Goal: Information Seeking & Learning: Learn about a topic

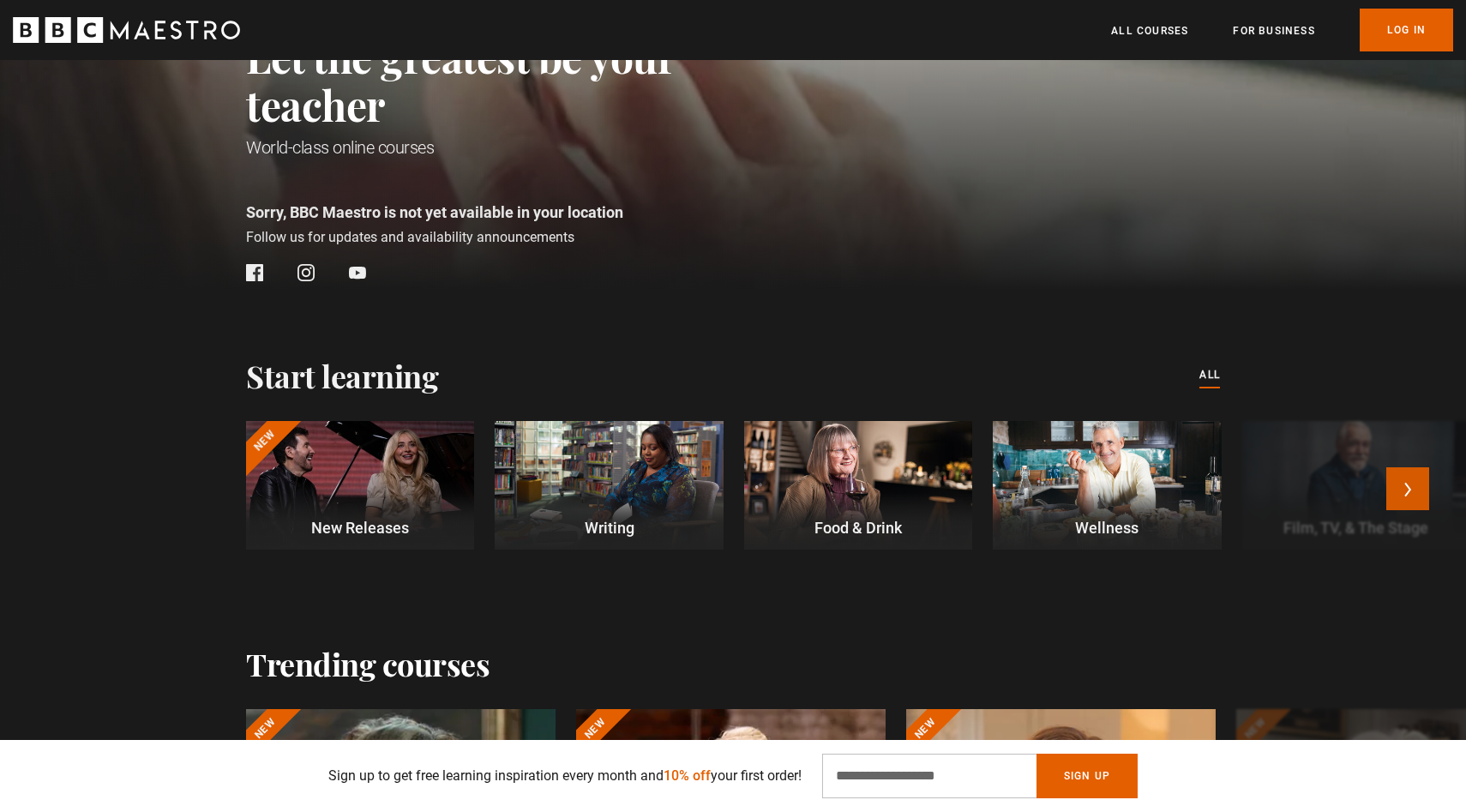
scroll to position [0, 225]
click at [1404, 472] on button "Next" at bounding box center [1408, 489] width 43 height 43
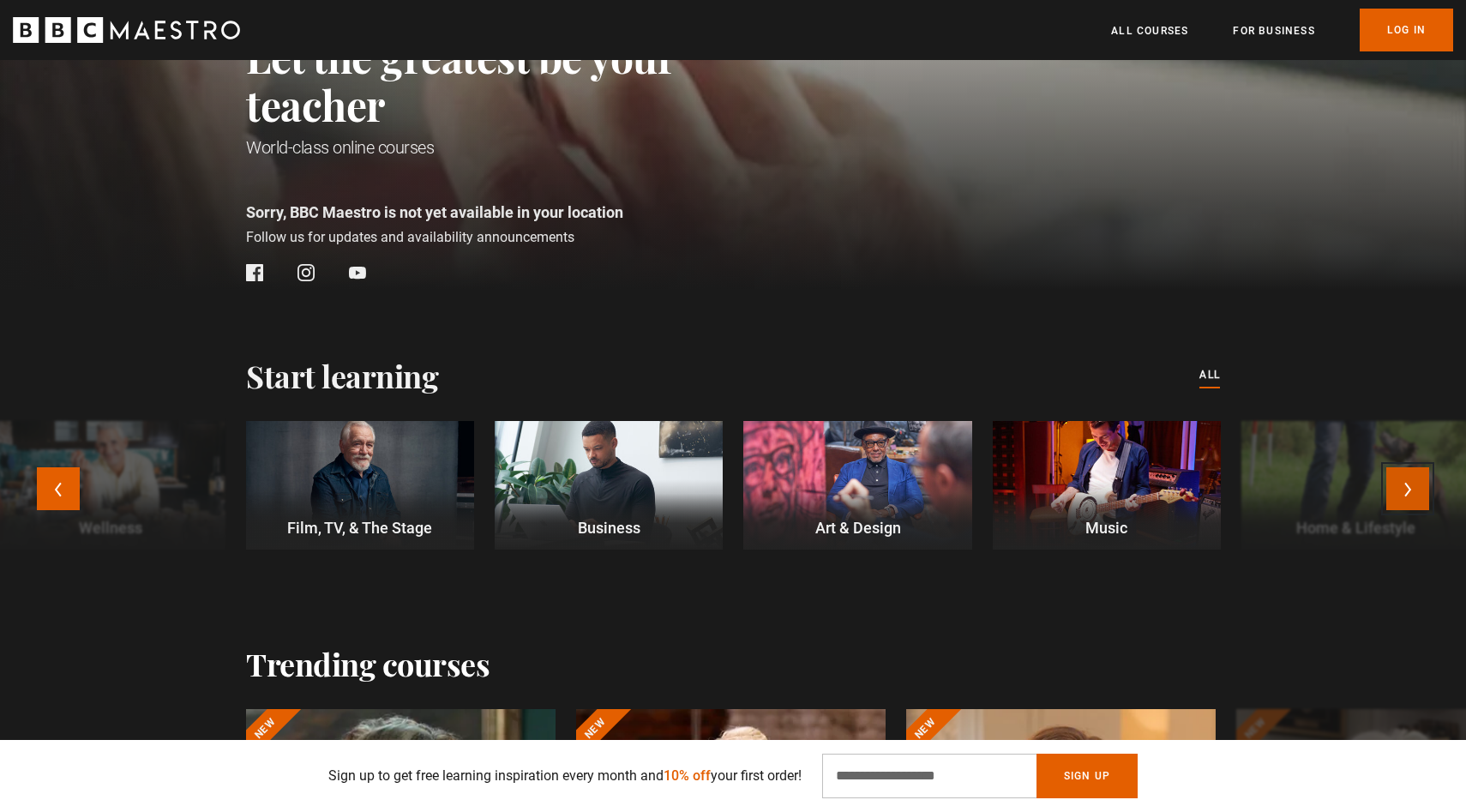
click at [1403, 479] on button "Next" at bounding box center [1408, 489] width 43 height 43
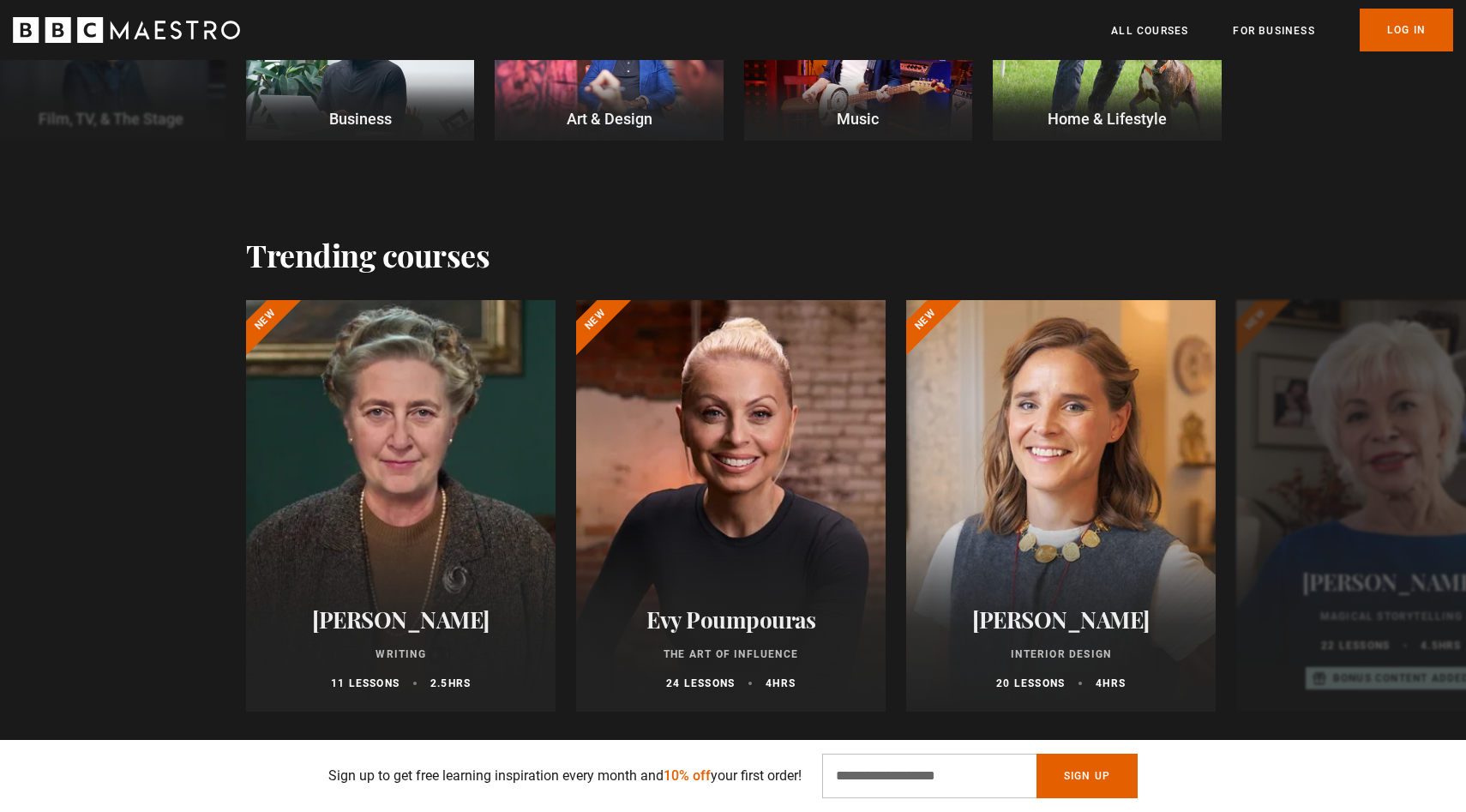
scroll to position [649, 0]
click at [1419, 508] on button "Next" at bounding box center [1408, 510] width 43 height 43
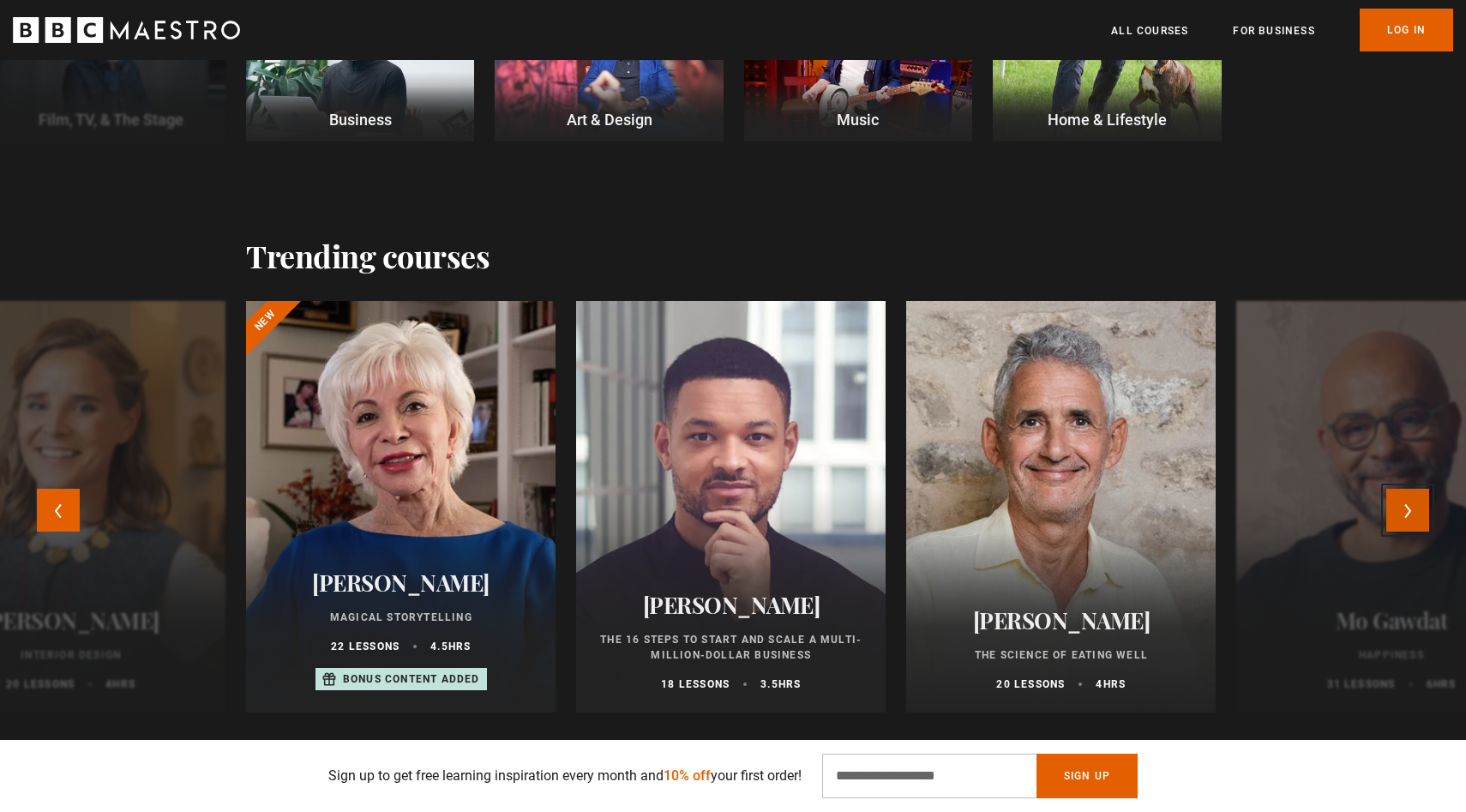
scroll to position [0, 674]
click at [1419, 508] on button "Next" at bounding box center [1408, 510] width 43 height 43
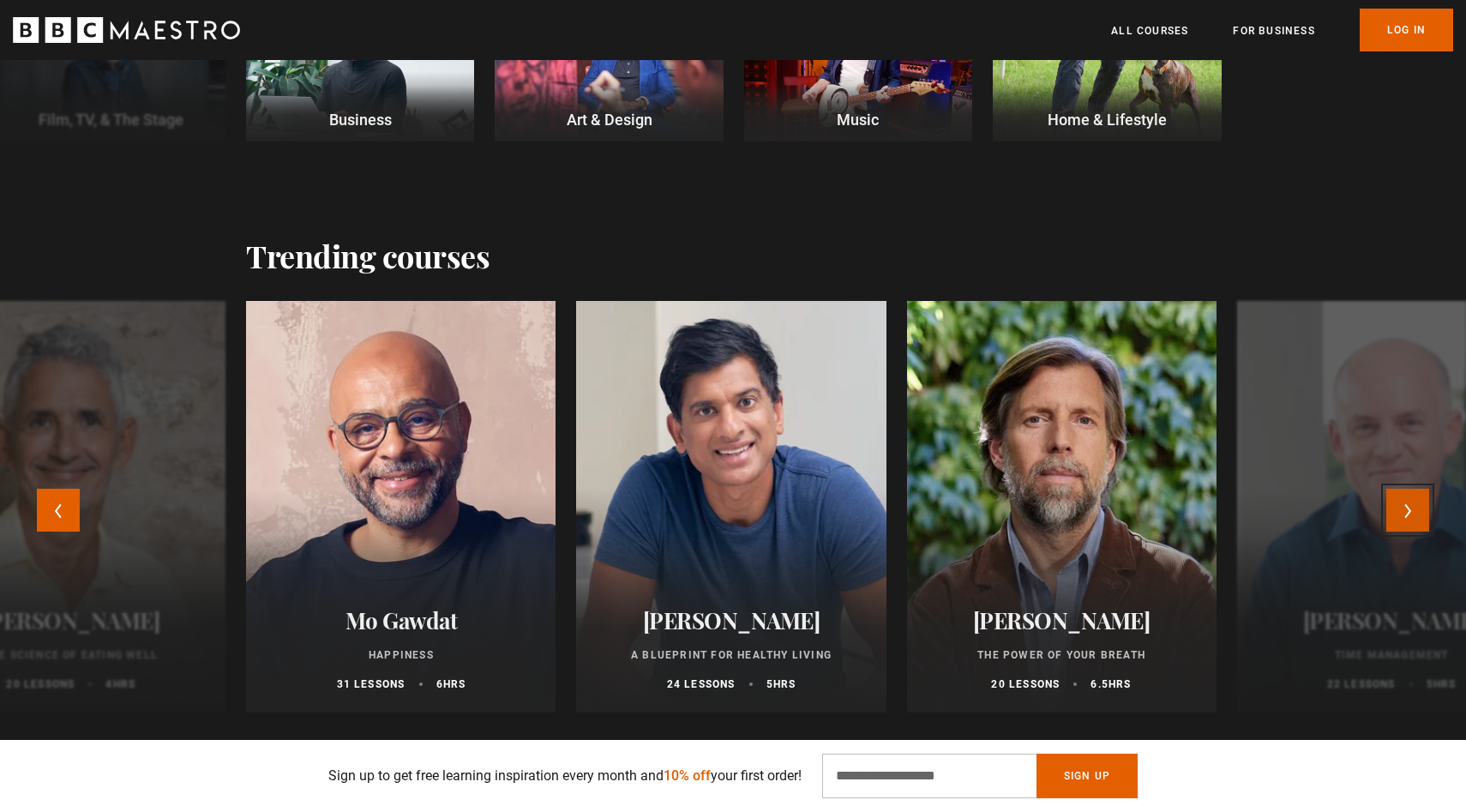
click at [1419, 508] on button "Next" at bounding box center [1408, 510] width 43 height 43
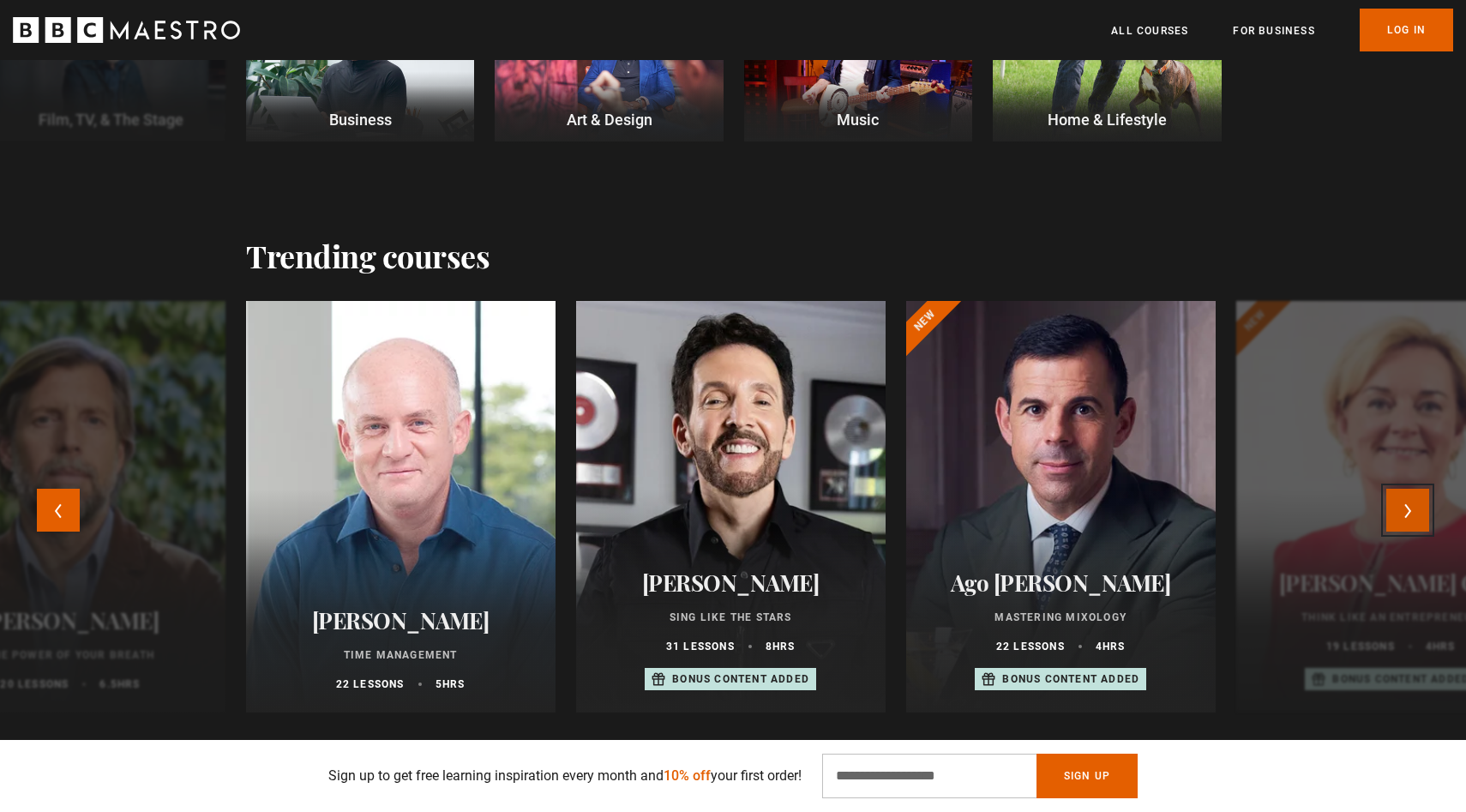
click at [1419, 508] on button "Next" at bounding box center [1408, 510] width 43 height 43
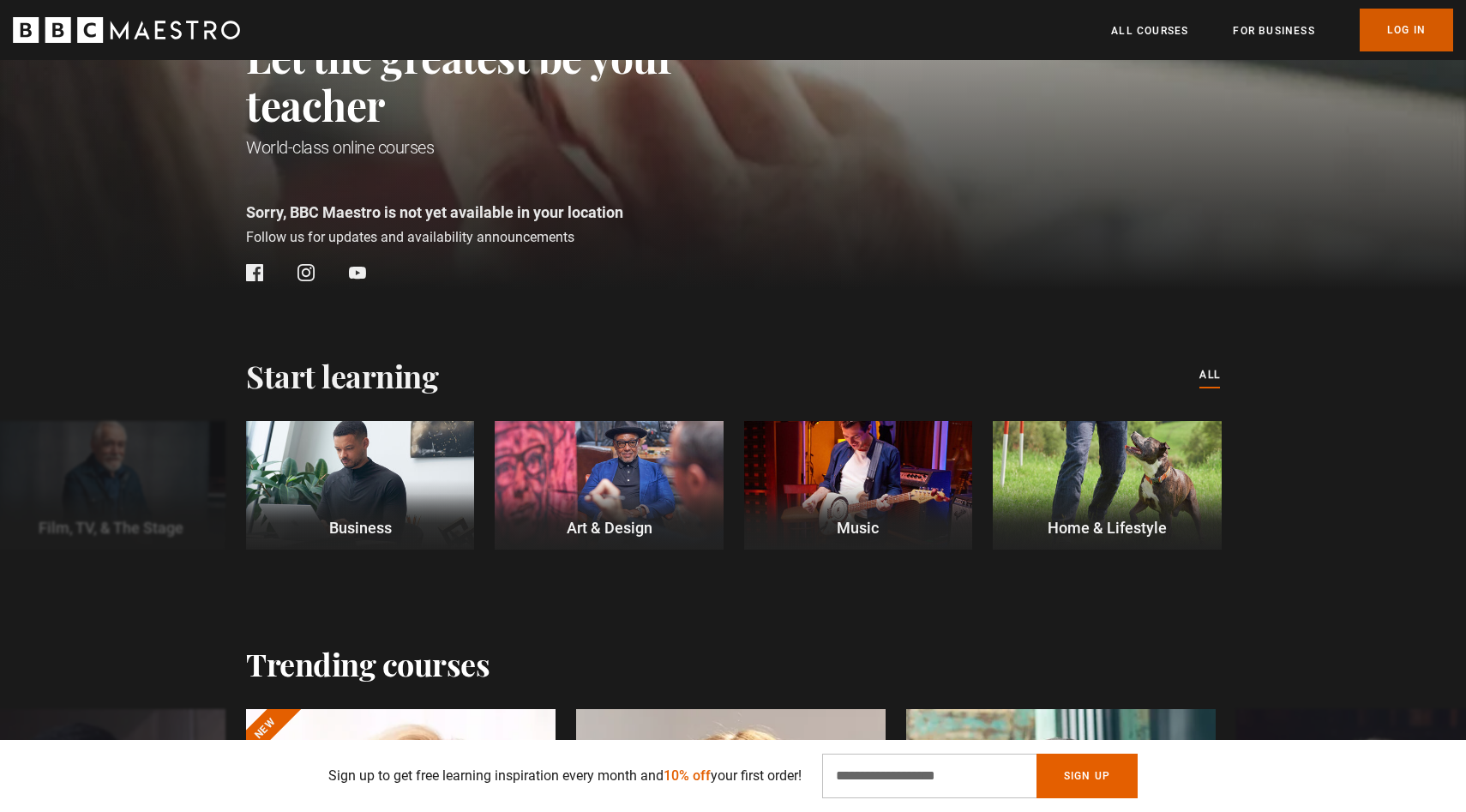
scroll to position [0, 1347]
click at [1161, 32] on link "All Courses" at bounding box center [1150, 31] width 77 height 17
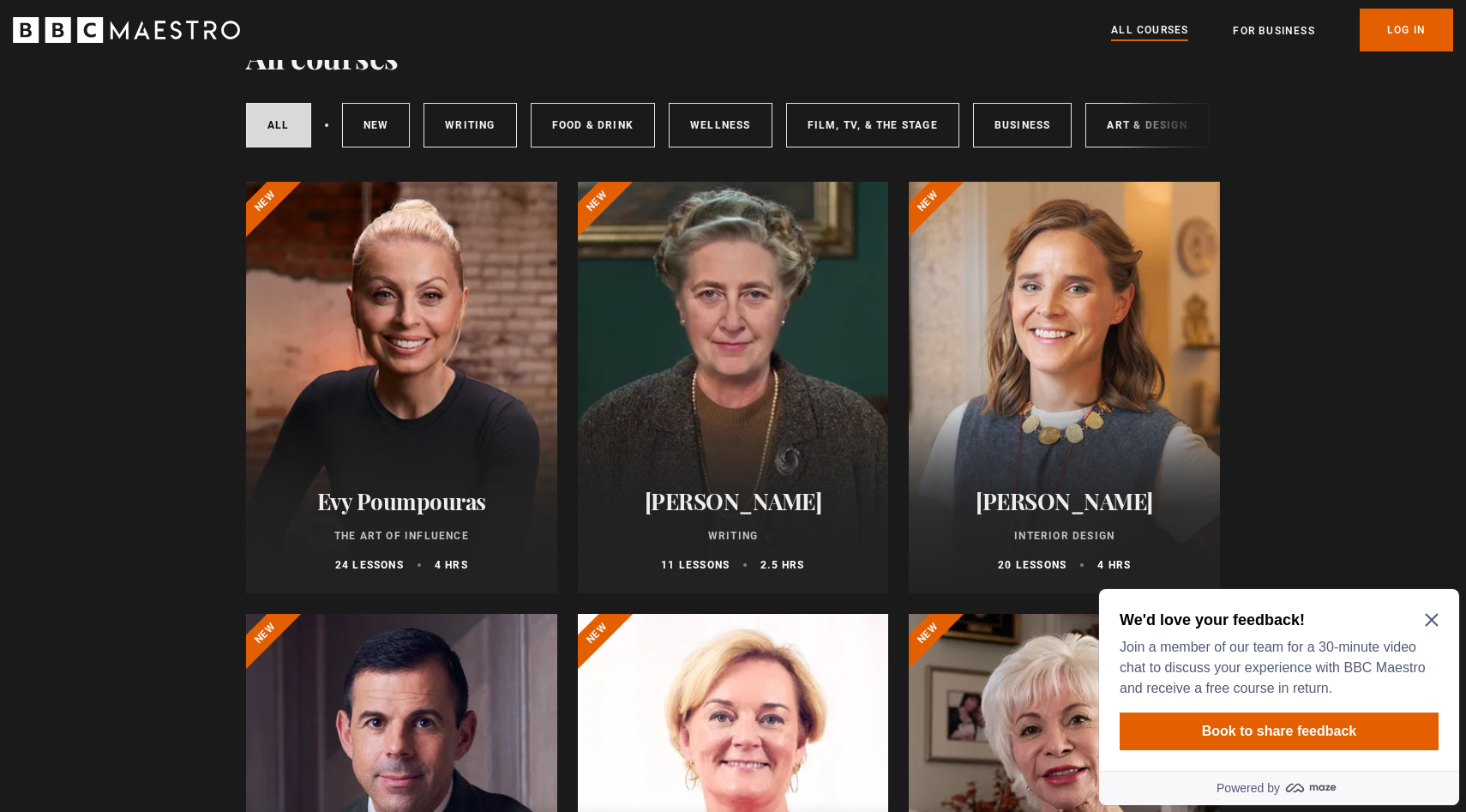
scroll to position [116, 0]
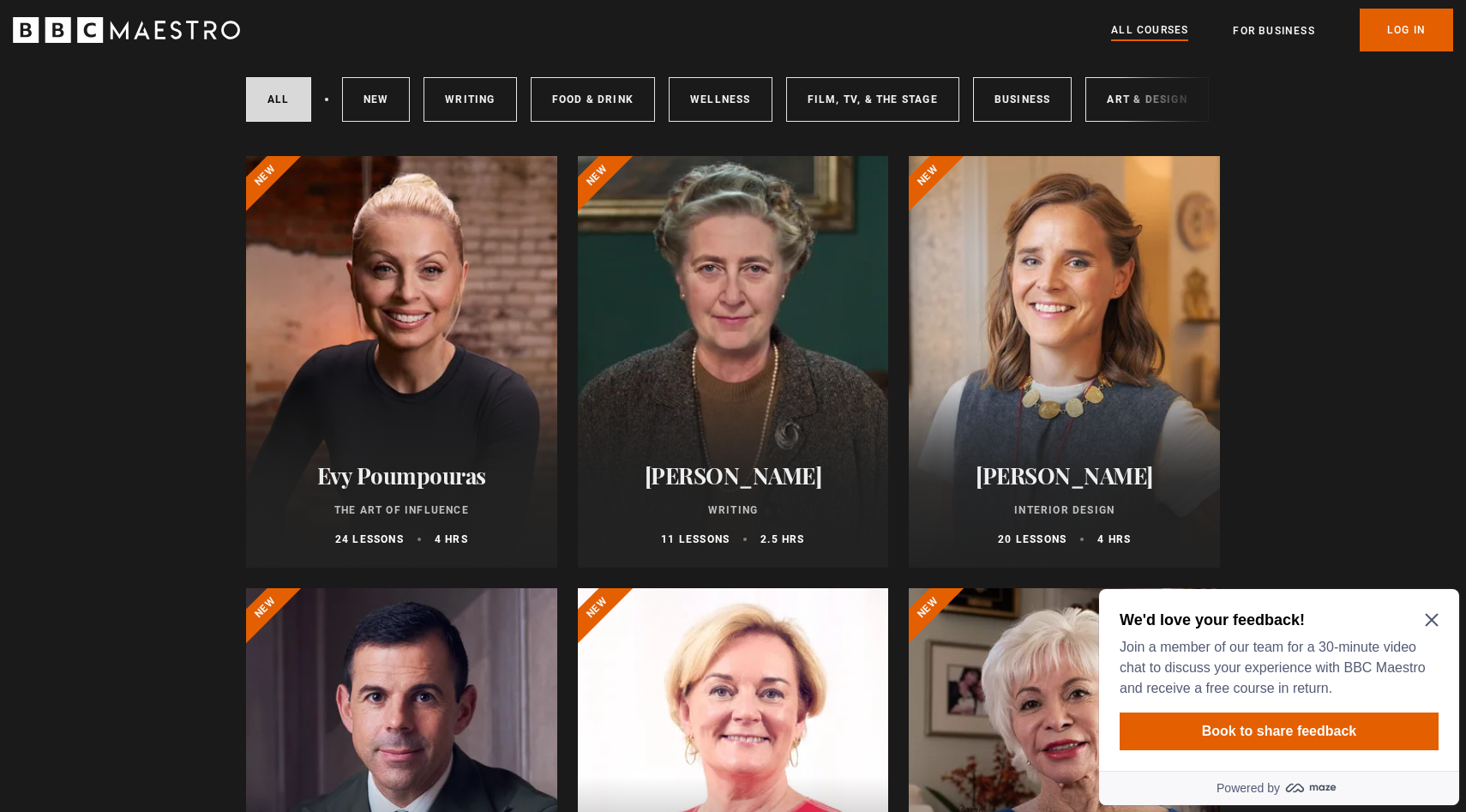
click at [1429, 618] on icon "Close Maze Prompt" at bounding box center [1431, 620] width 13 height 13
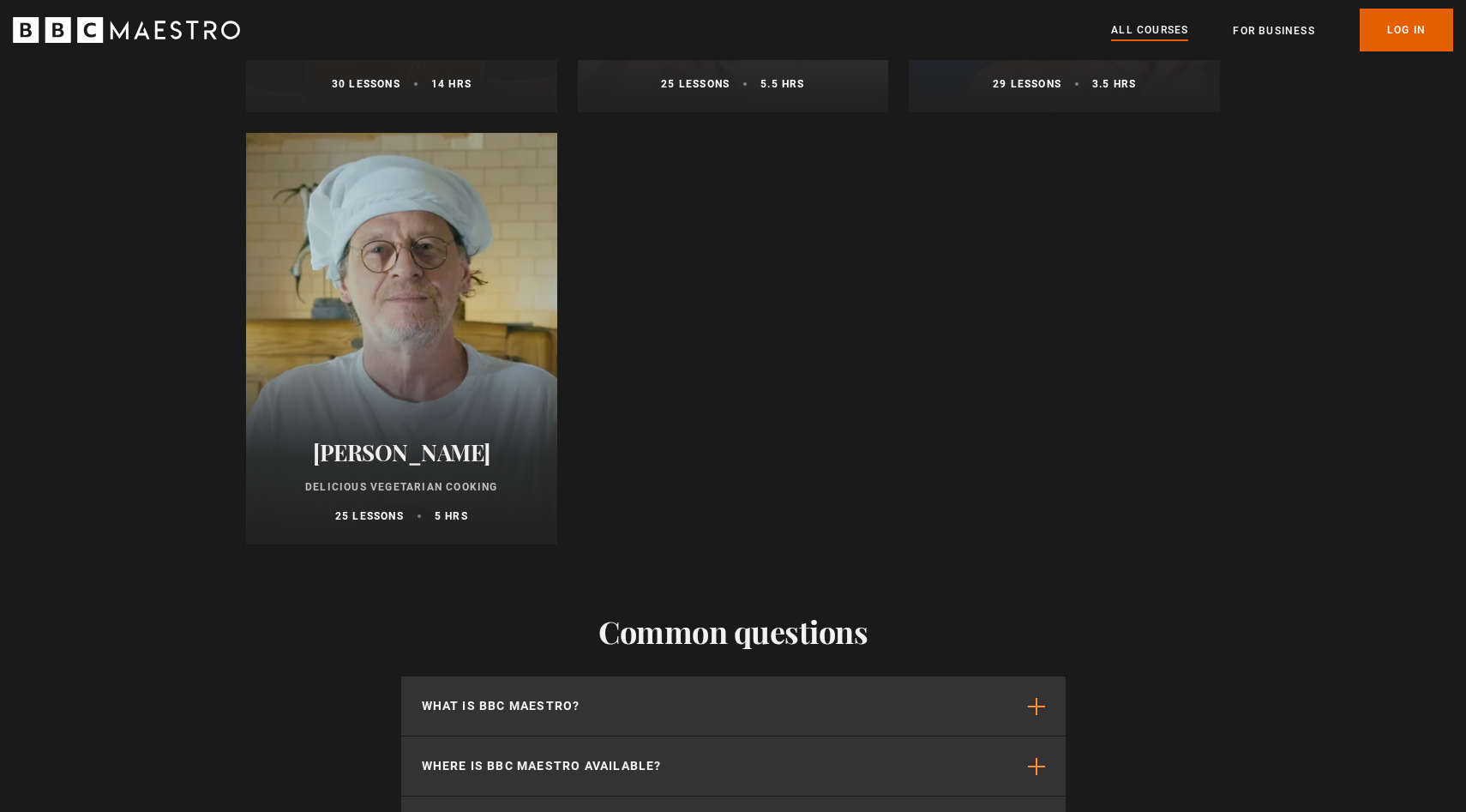
scroll to position [6431, 0]
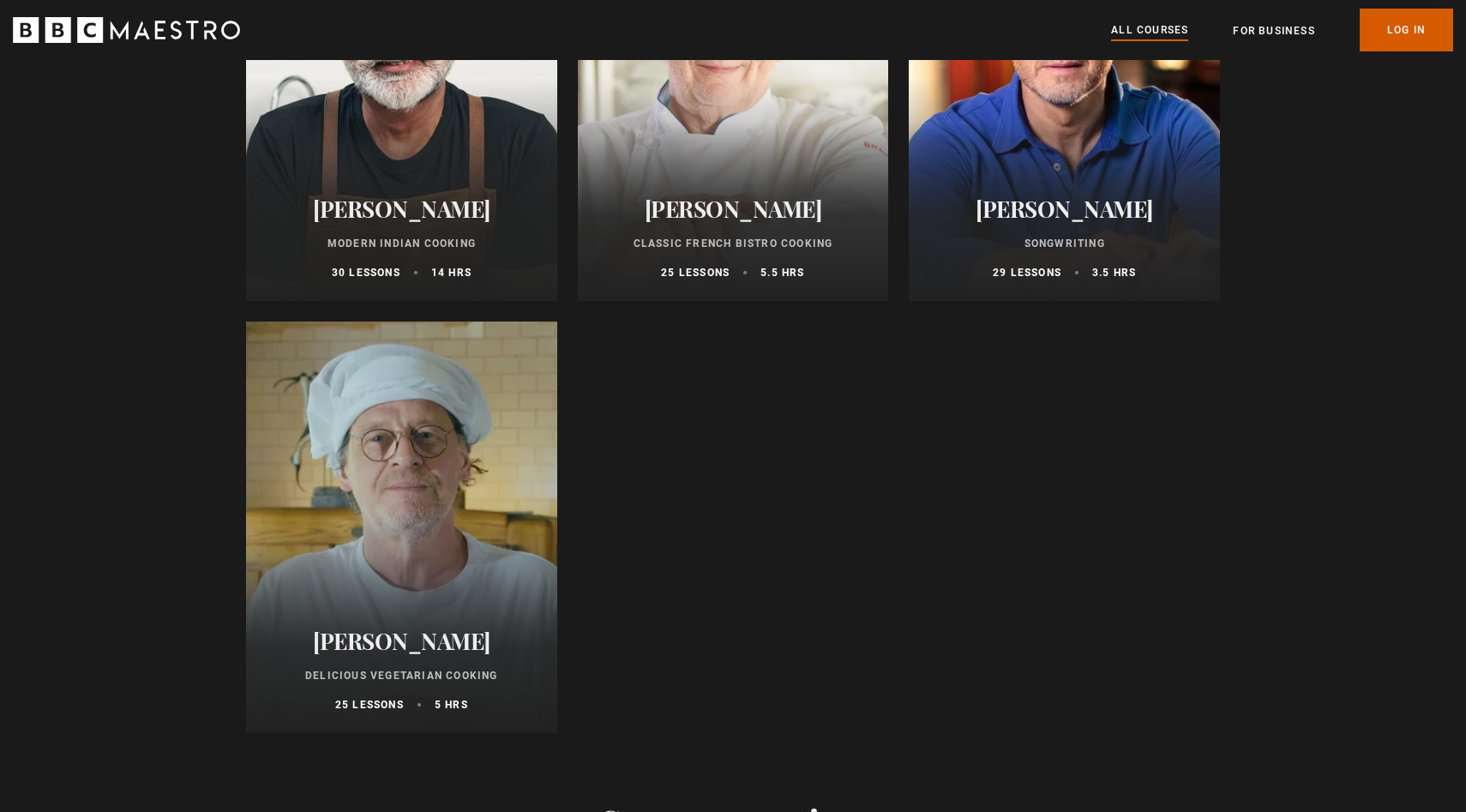
click at [1411, 38] on link "Log In" at bounding box center [1407, 31] width 93 height 43
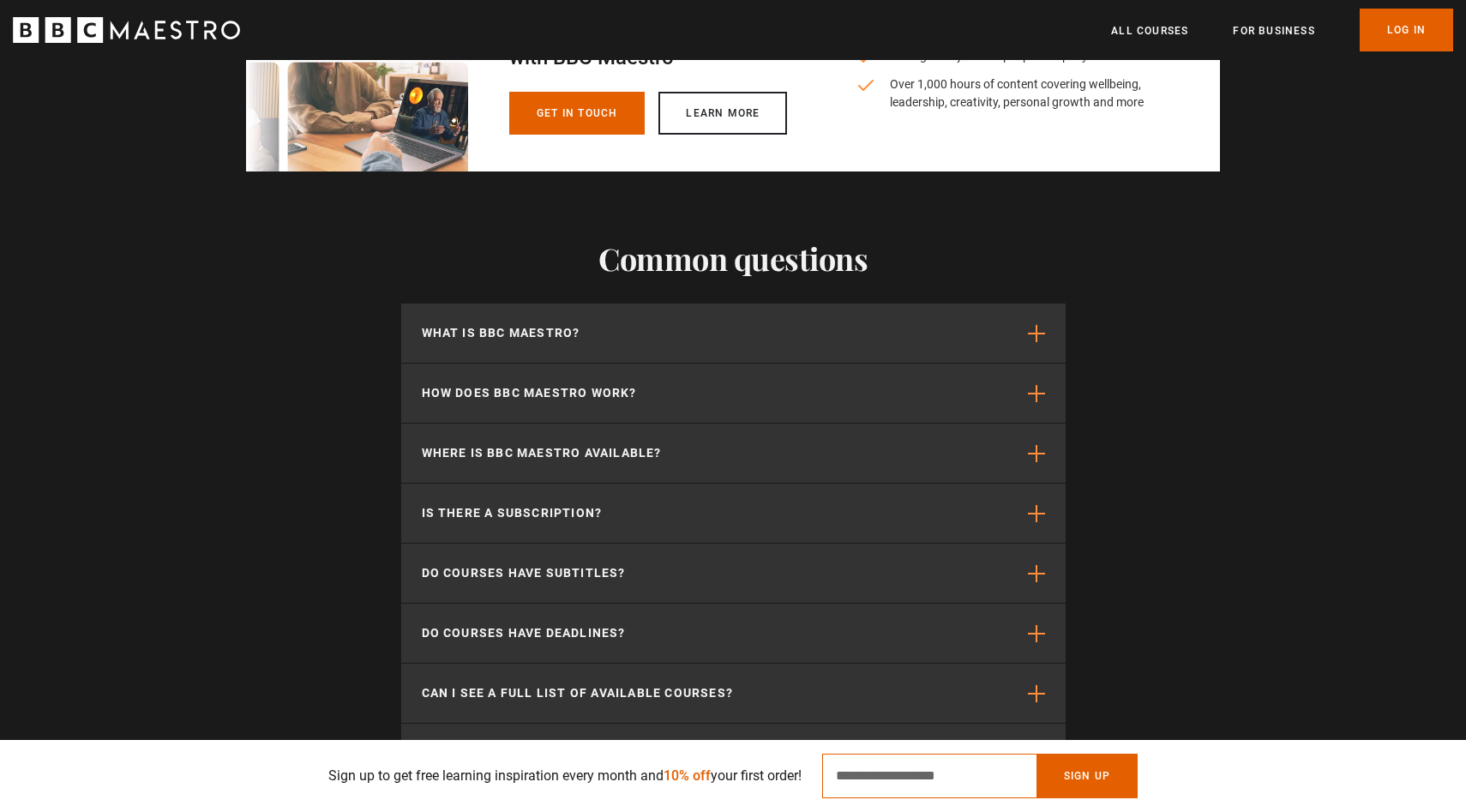
scroll to position [0, 898]
click at [938, 781] on input "Email Address" at bounding box center [929, 776] width 215 height 45
type input "**********"
click at [1078, 763] on button "Sign Up" at bounding box center [1087, 776] width 102 height 45
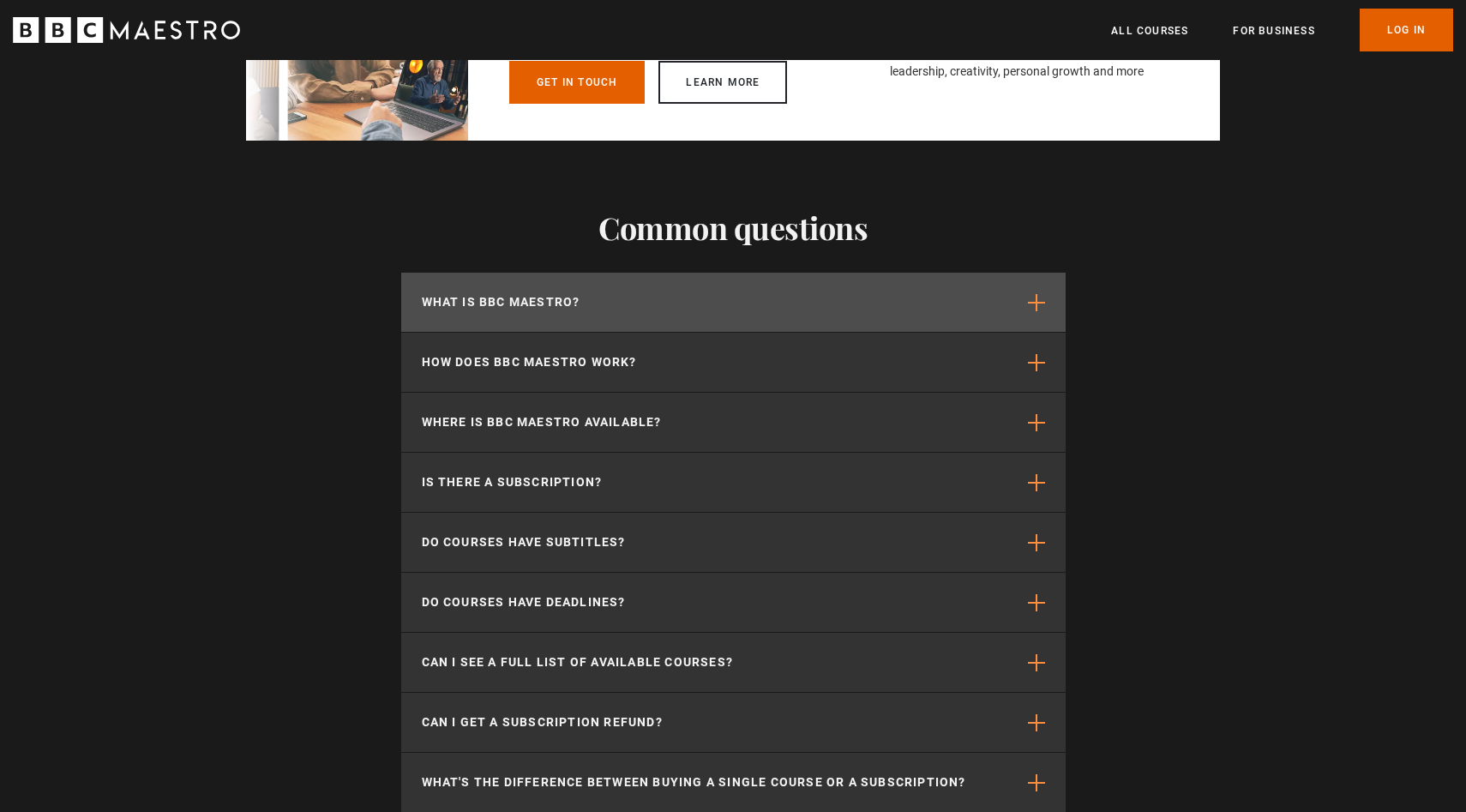
scroll to position [3099, 0]
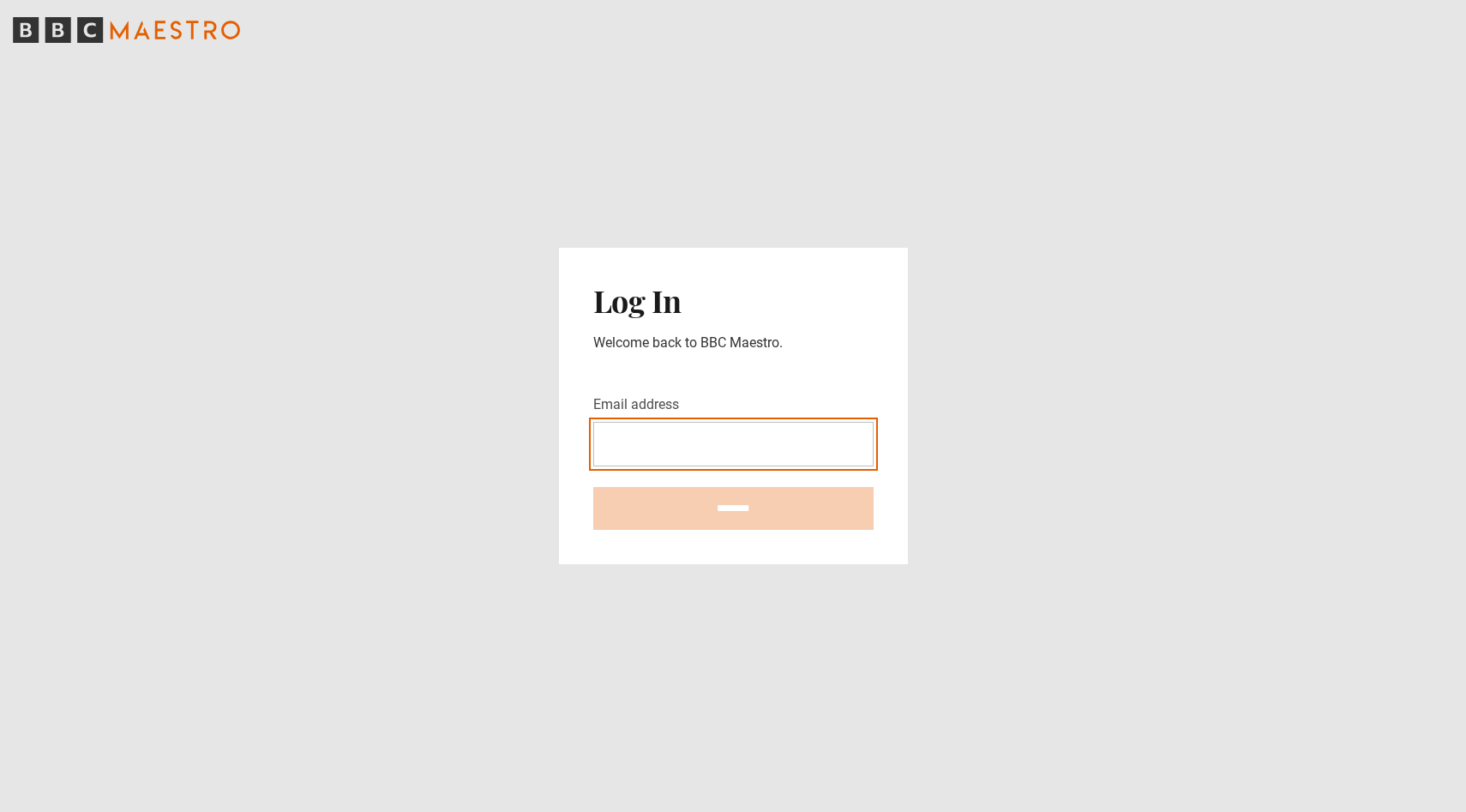
click at [662, 451] on input "Email address" at bounding box center [733, 445] width 280 height 45
type input "**********"
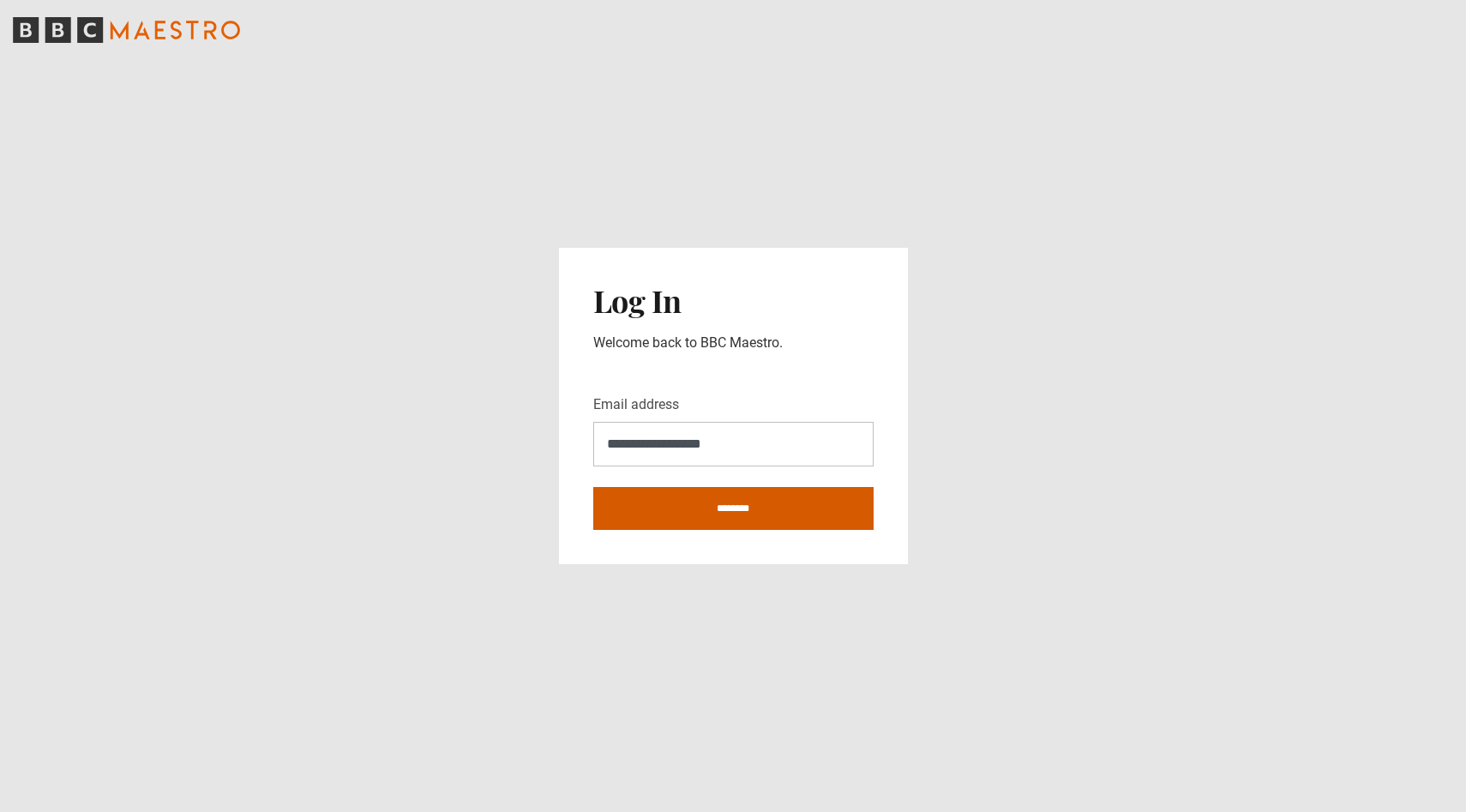
click at [765, 508] on input "********" at bounding box center [733, 508] width 280 height 43
type input "**********"
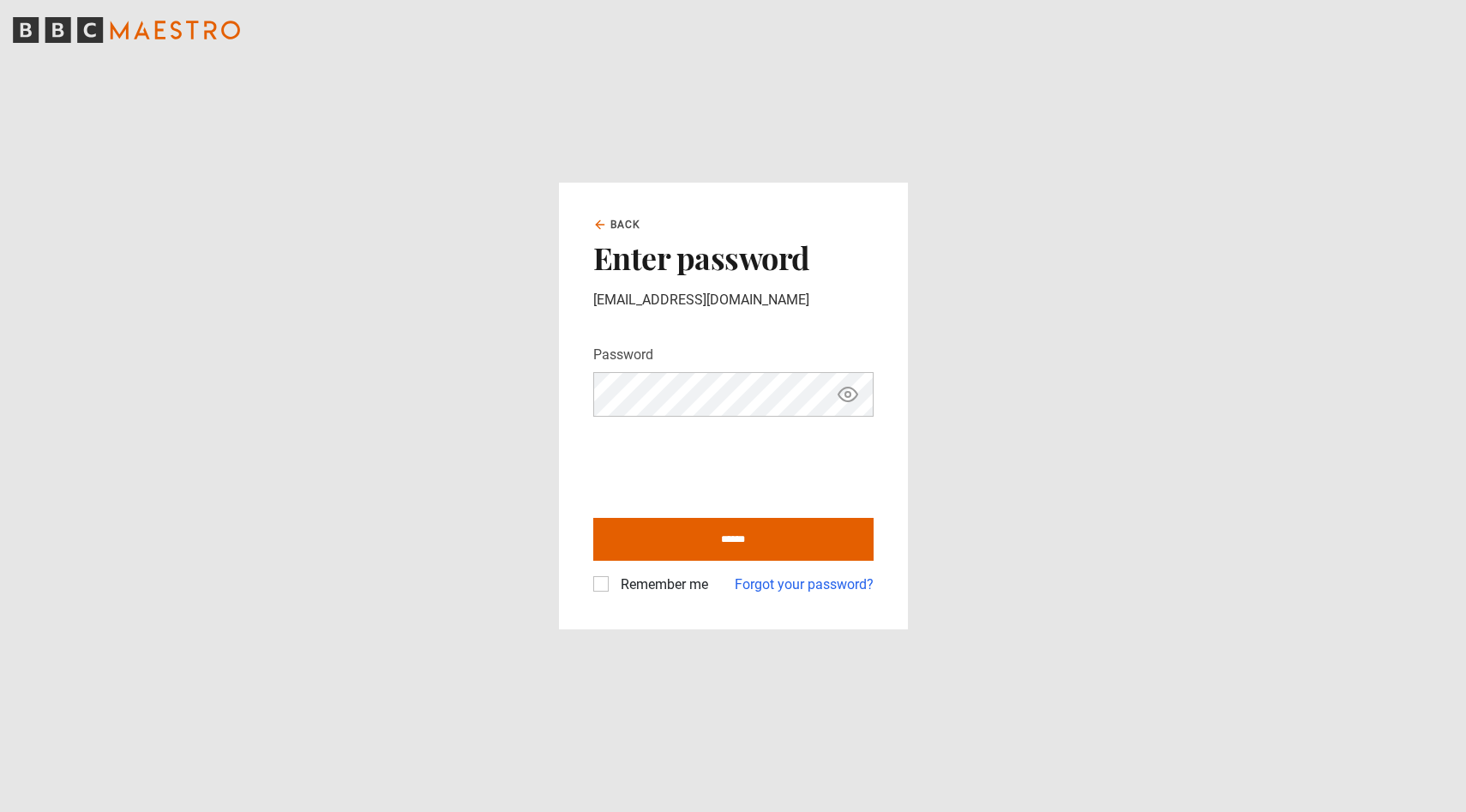
click at [850, 391] on icon "Show password" at bounding box center [847, 394] width 21 height 21
click at [614, 591] on label "Remember me" at bounding box center [660, 584] width 94 height 21
click at [671, 546] on input "******" at bounding box center [733, 539] width 280 height 43
type input "**********"
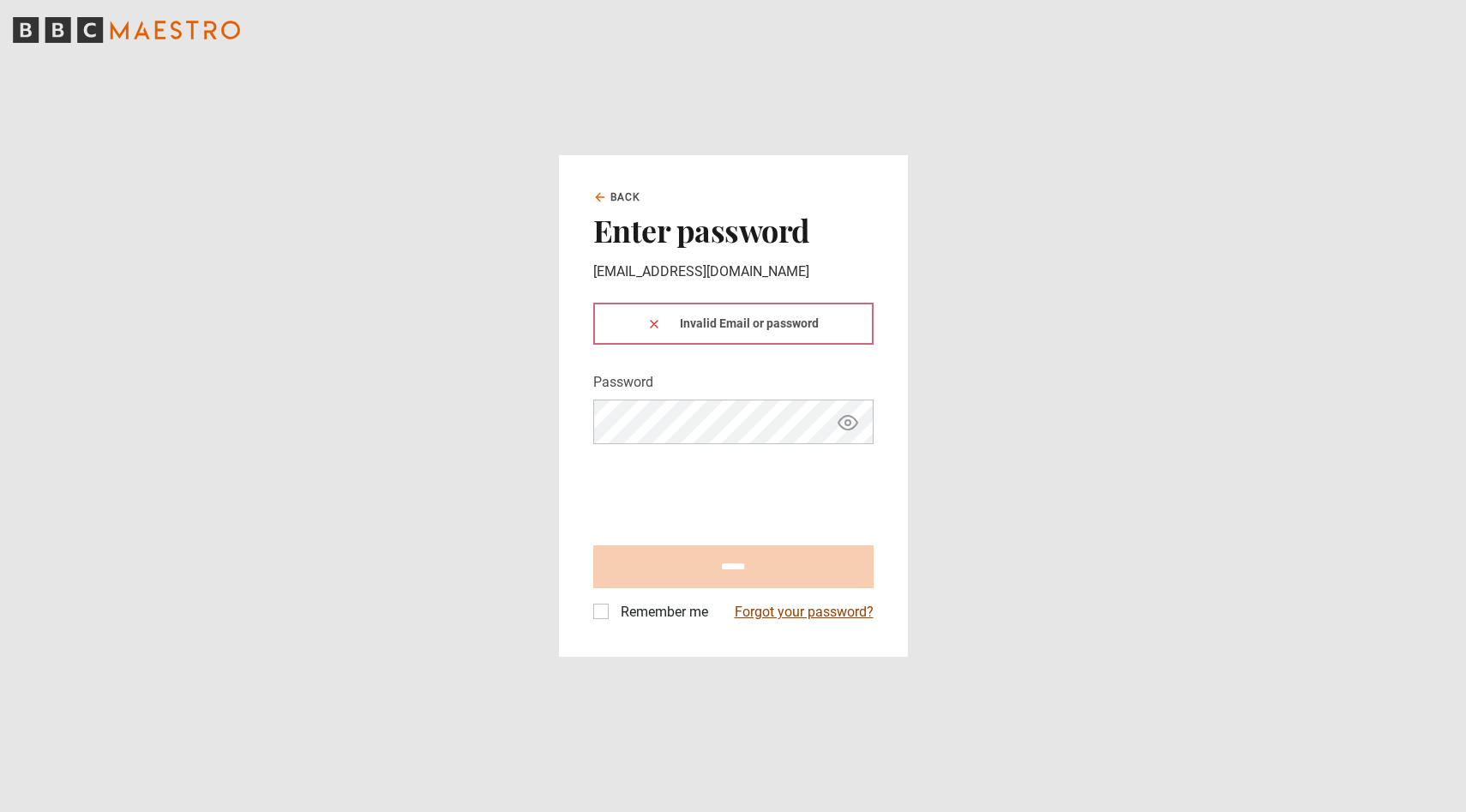
click at [784, 608] on link "Forgot your password?" at bounding box center [804, 612] width 139 height 21
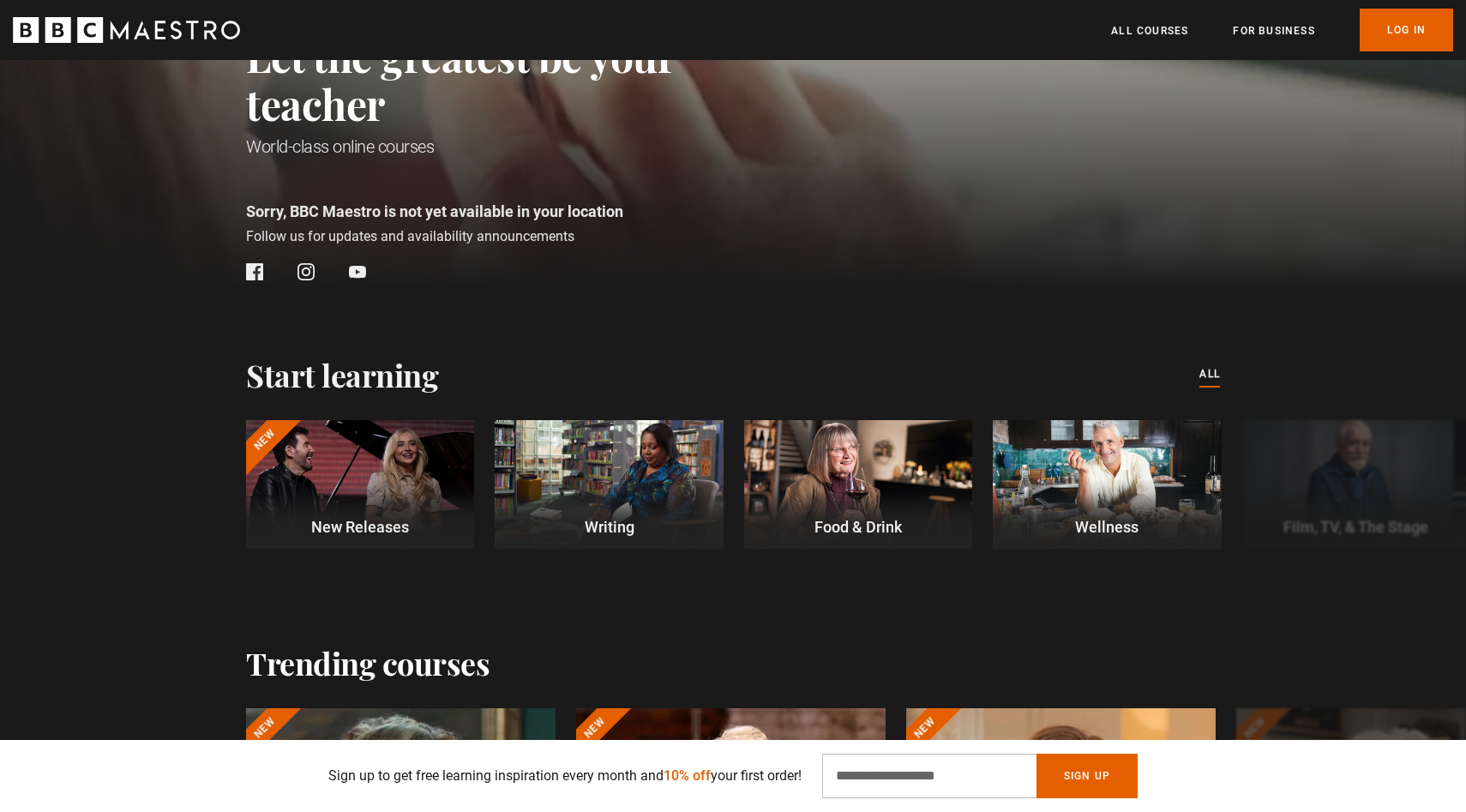
scroll to position [245, 0]
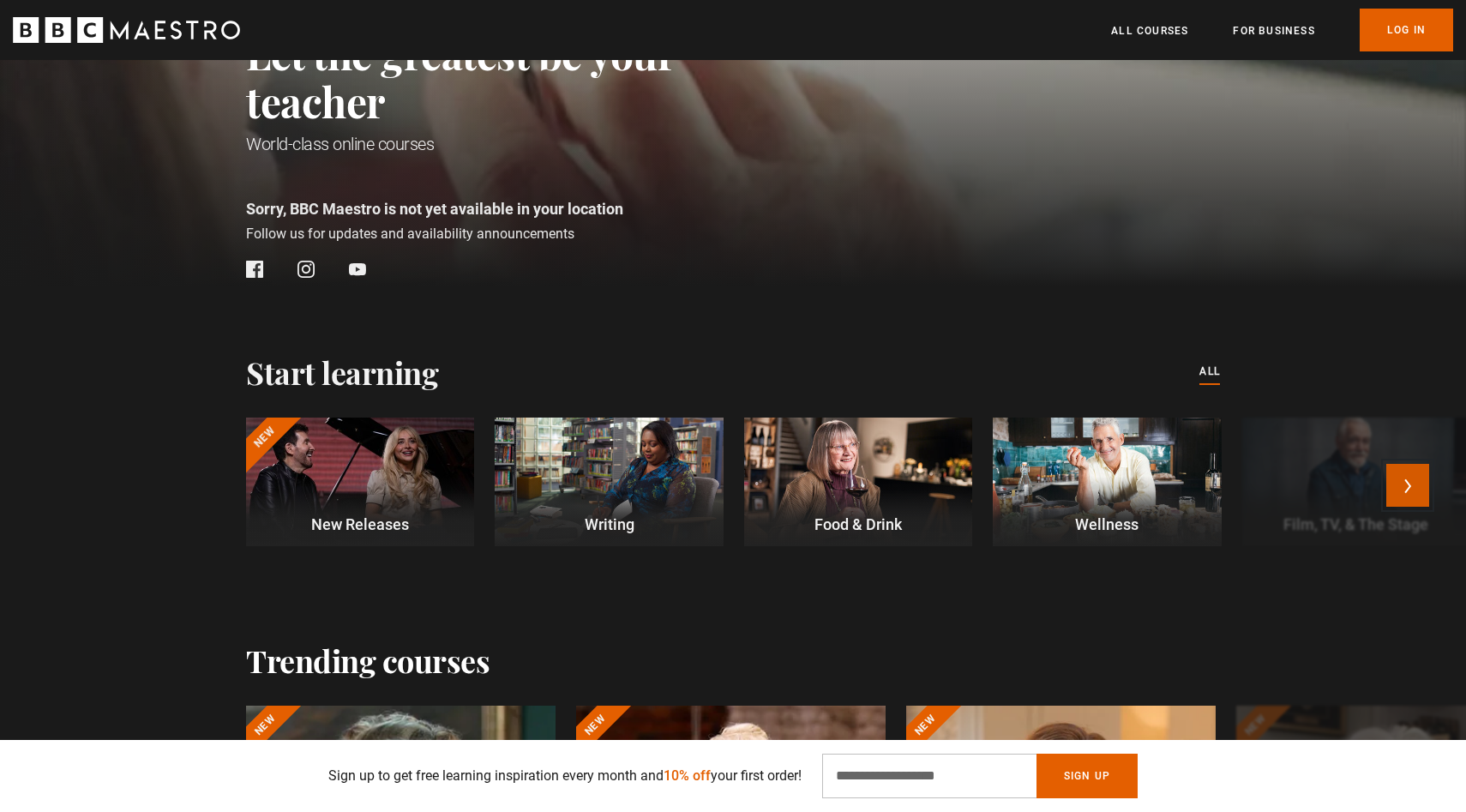
click at [1416, 475] on button "Next" at bounding box center [1408, 485] width 43 height 43
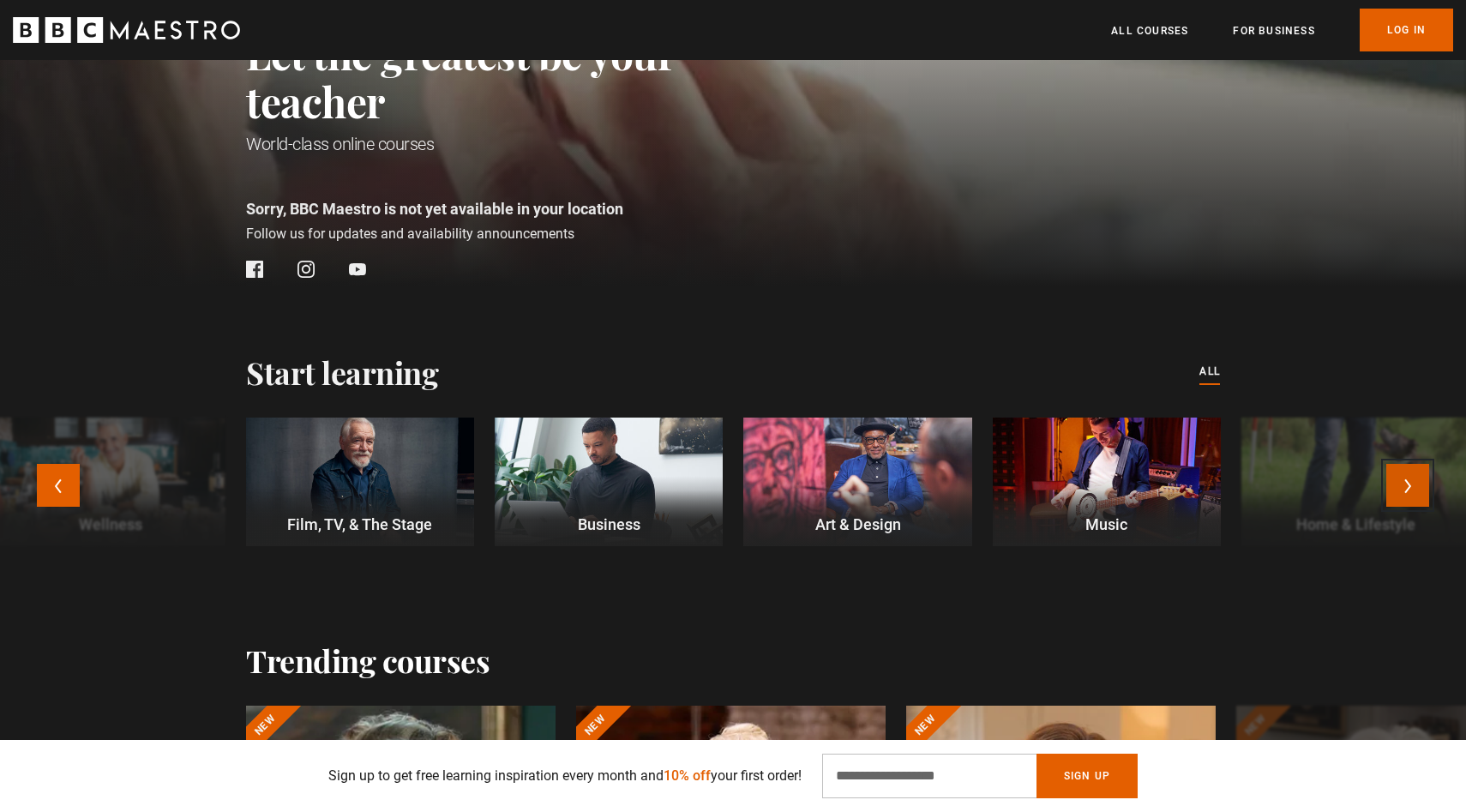
scroll to position [0, 225]
click at [1416, 476] on button "Next" at bounding box center [1408, 485] width 43 height 43
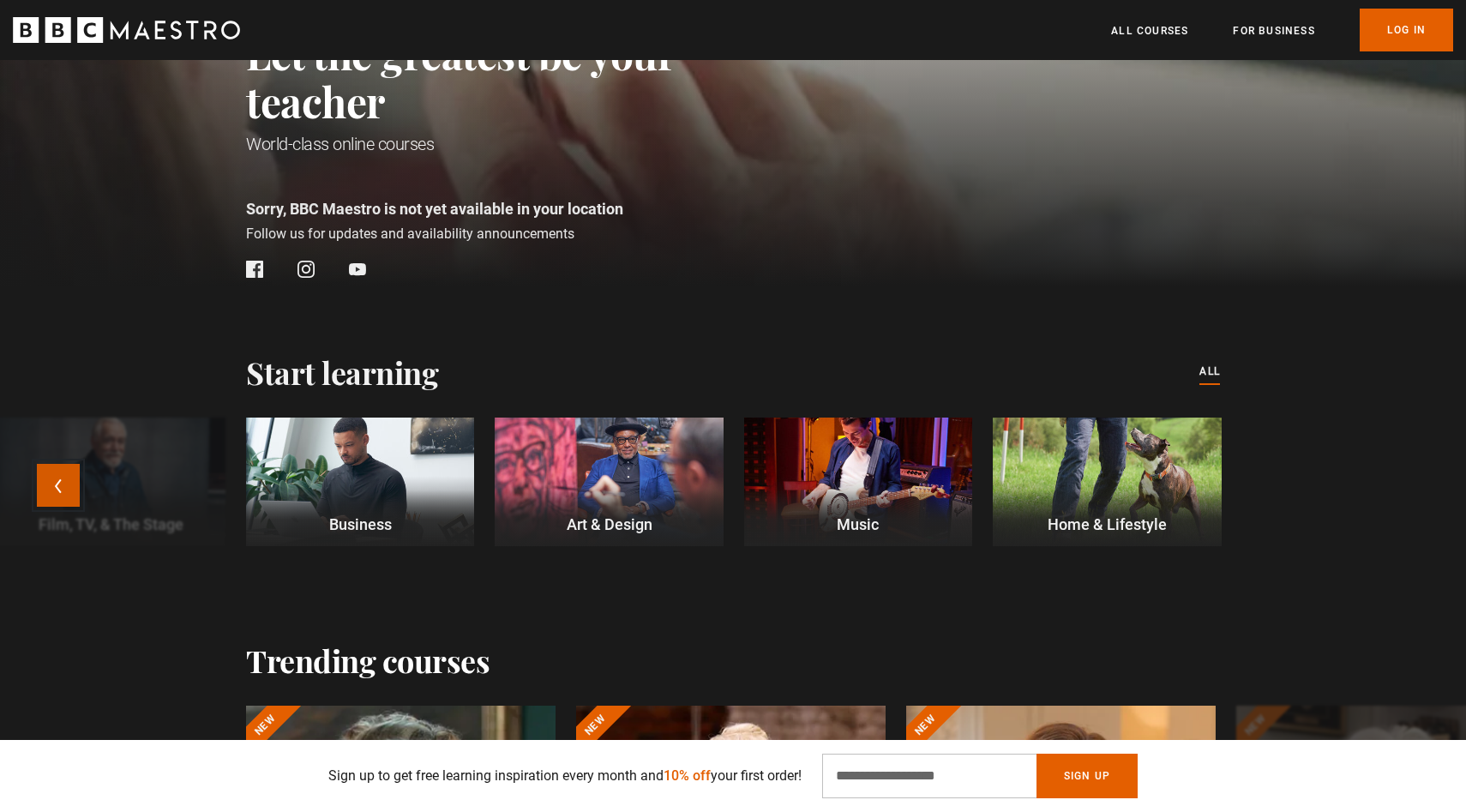
click at [61, 490] on button "Previous" at bounding box center [58, 485] width 43 height 43
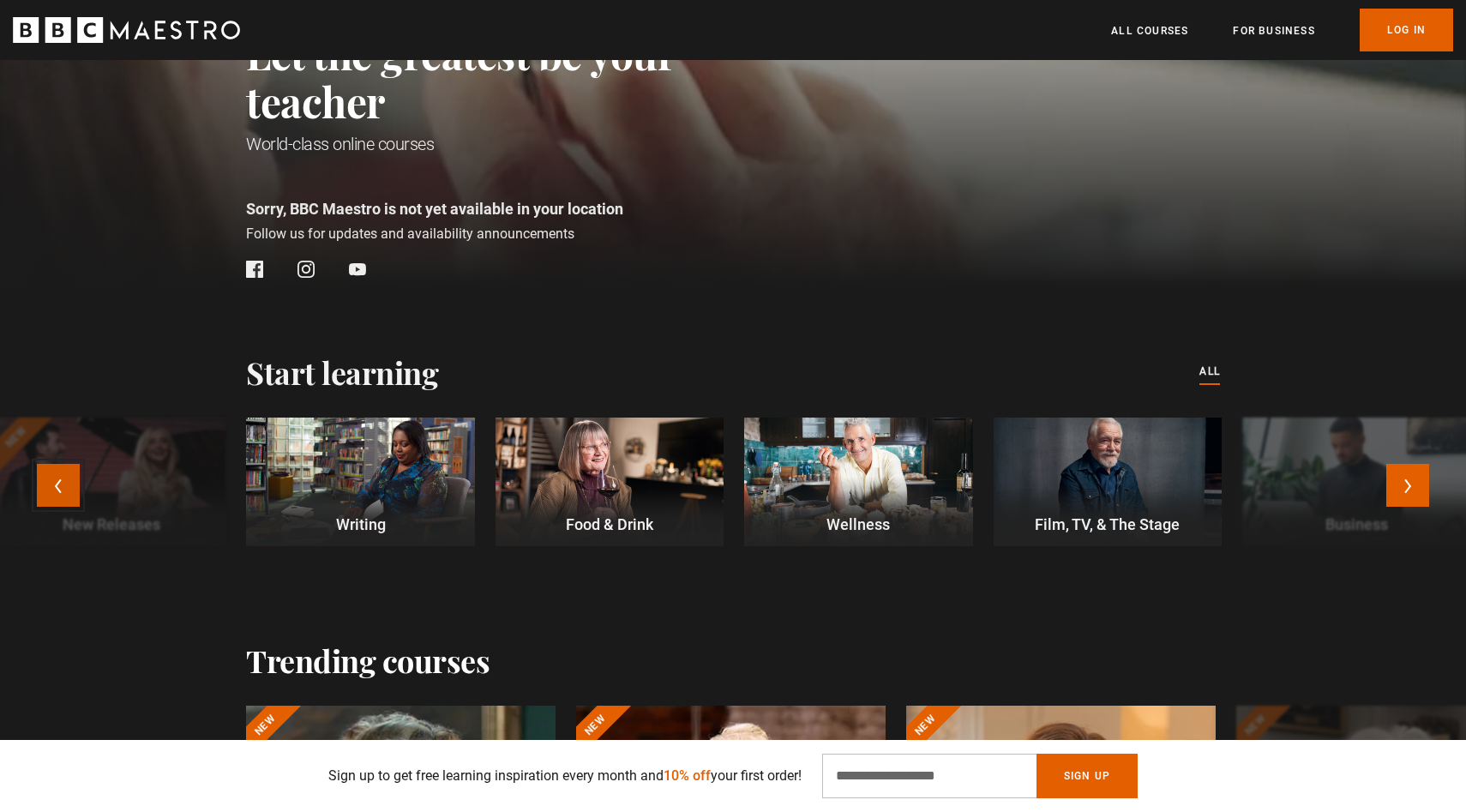
click at [75, 481] on button "Previous" at bounding box center [58, 485] width 43 height 43
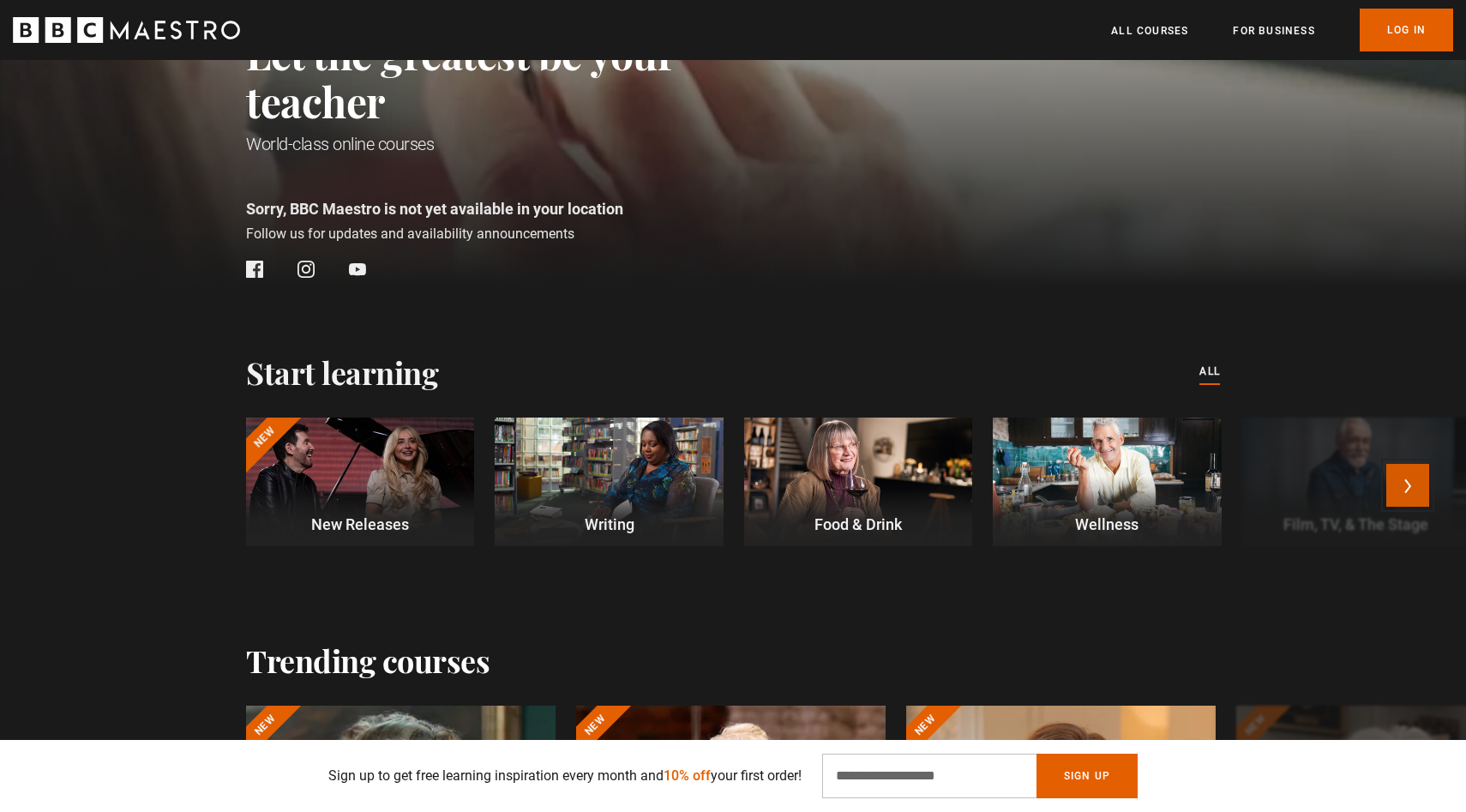
click at [1400, 483] on button "Next" at bounding box center [1408, 485] width 43 height 43
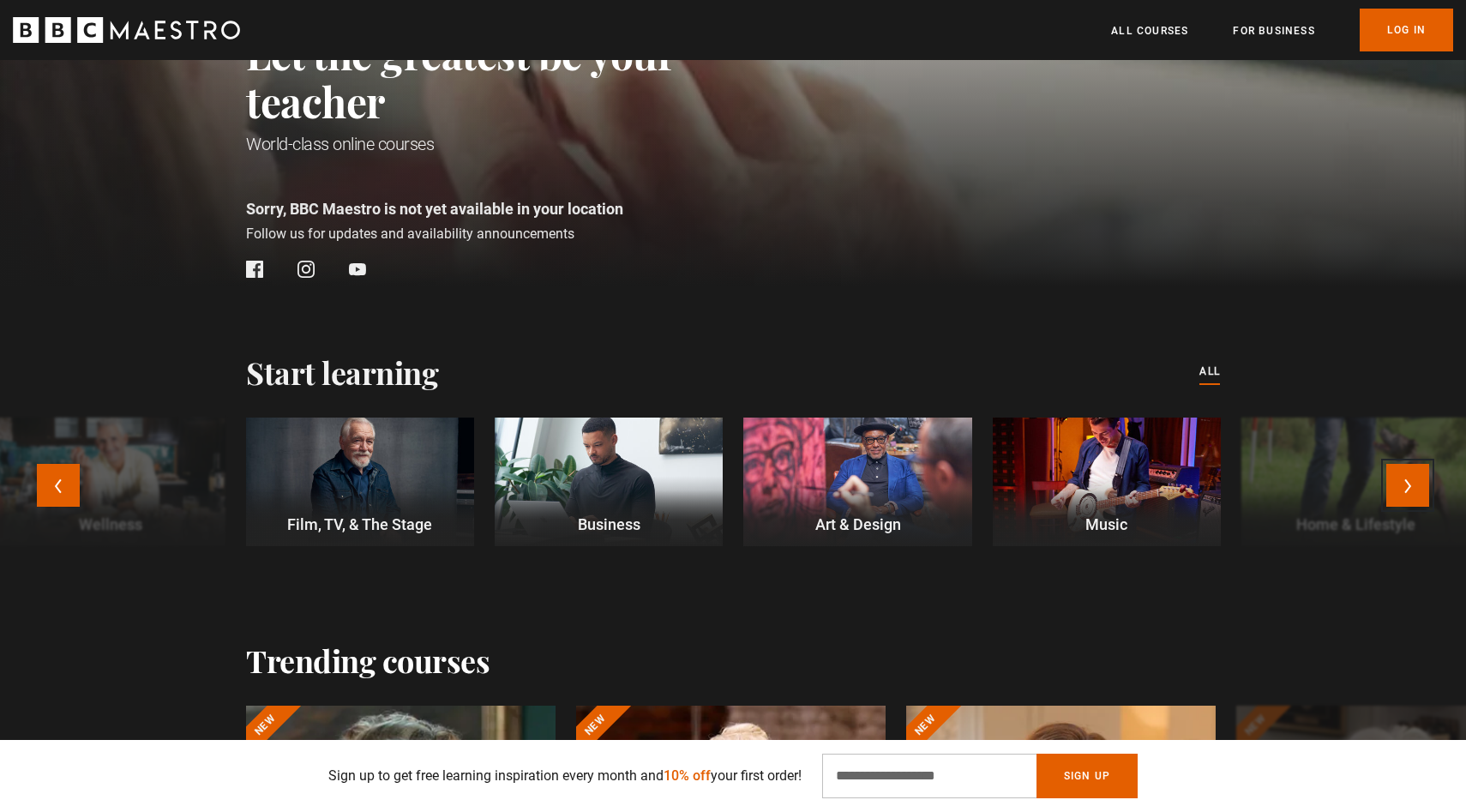
scroll to position [0, 449]
click at [676, 479] on div at bounding box center [609, 481] width 228 height 128
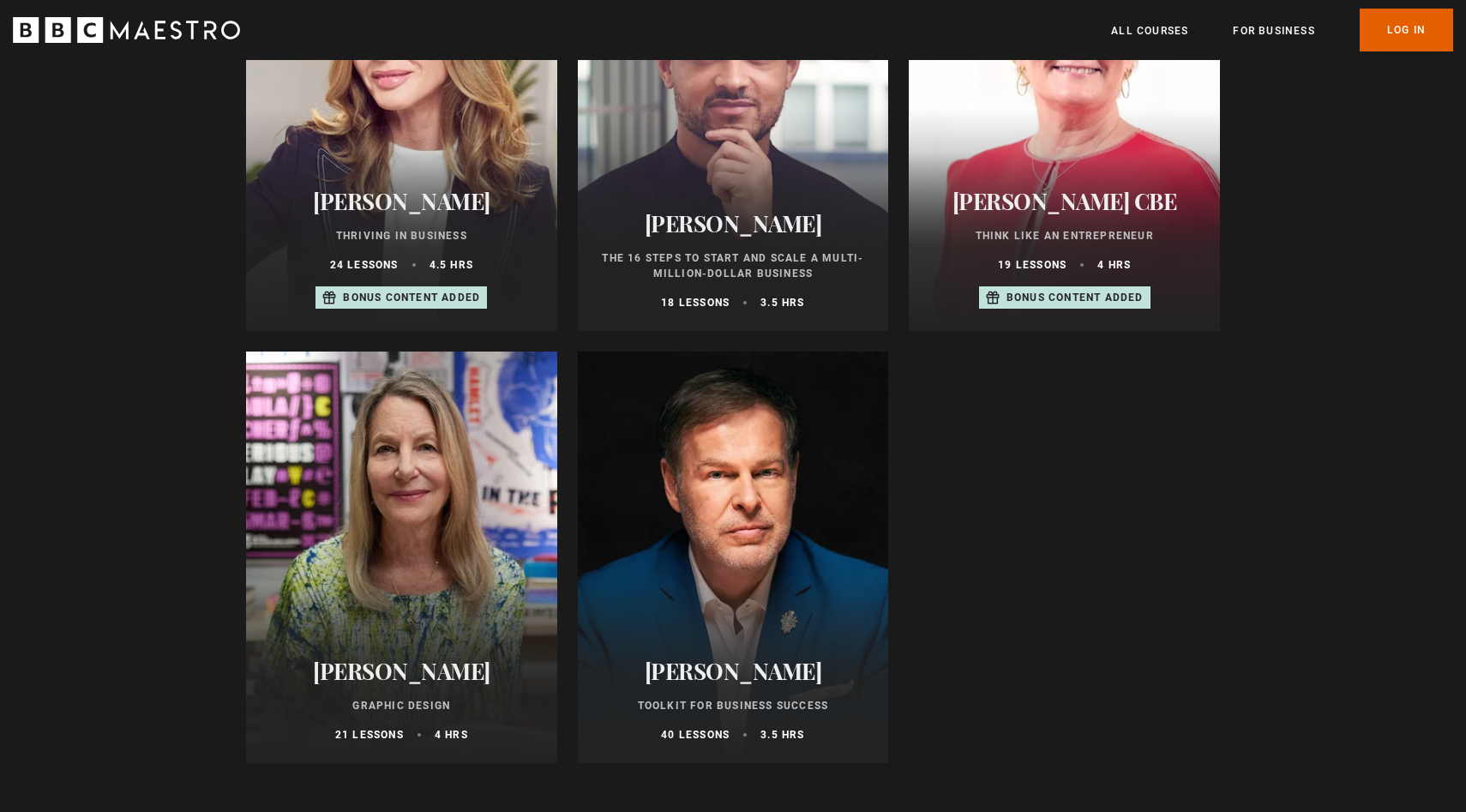
scroll to position [792, 0]
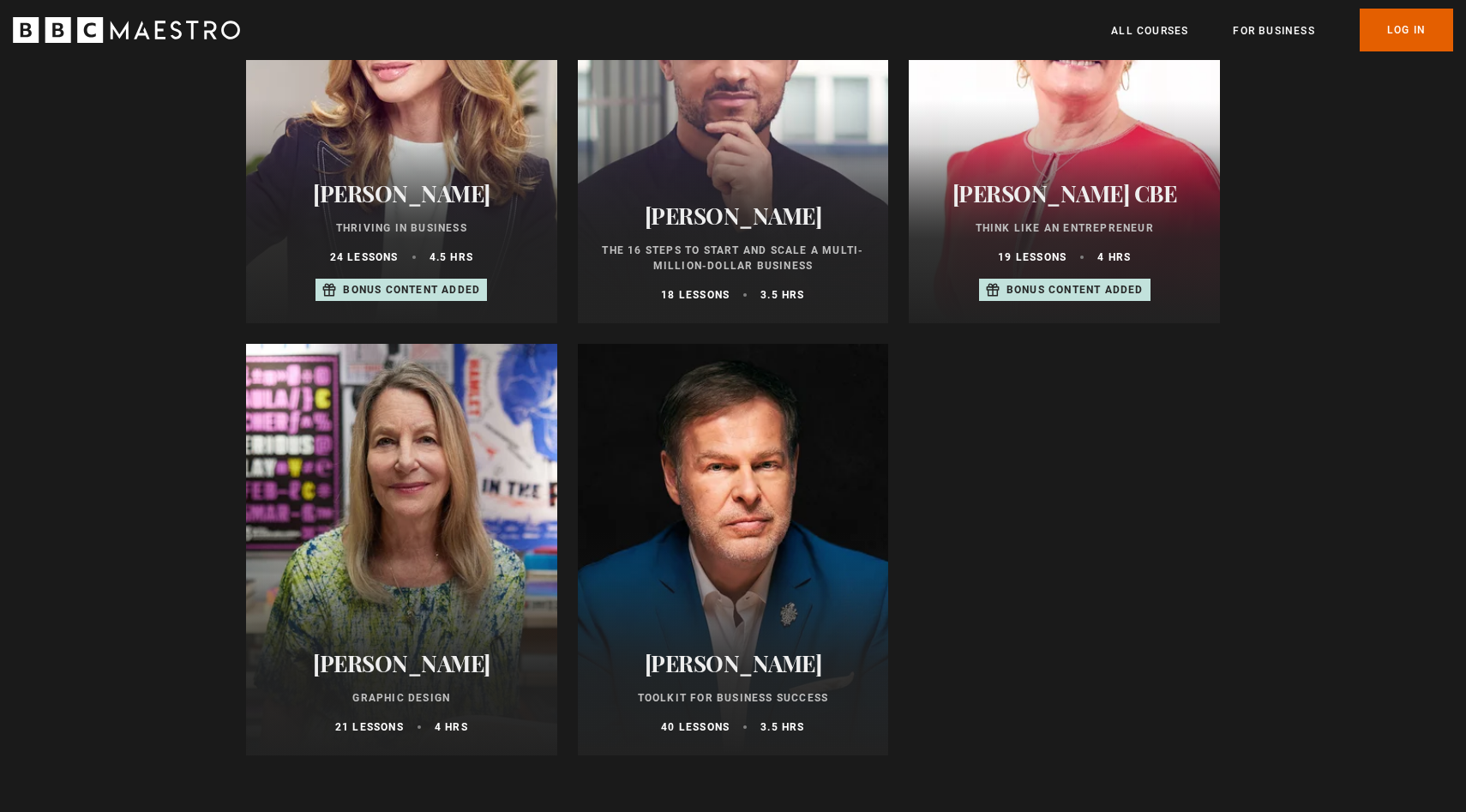
click at [700, 511] on div at bounding box center [733, 550] width 311 height 411
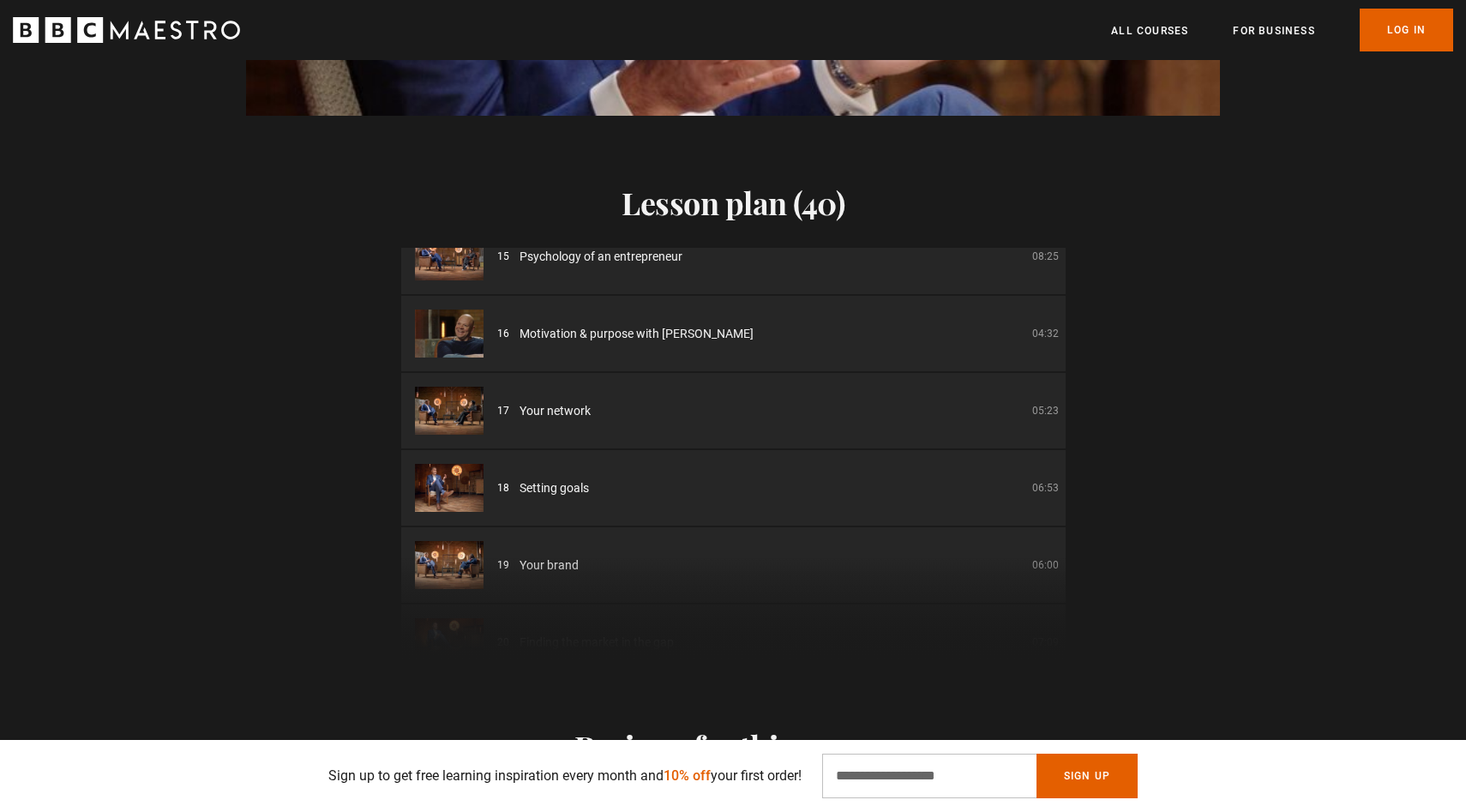
scroll to position [2011, 0]
click at [893, 254] on li "15 Psychology of an entrepreneur 08:25" at bounding box center [734, 255] width 665 height 75
click at [601, 247] on span "Psychology of an entrepreneur" at bounding box center [600, 256] width 163 height 18
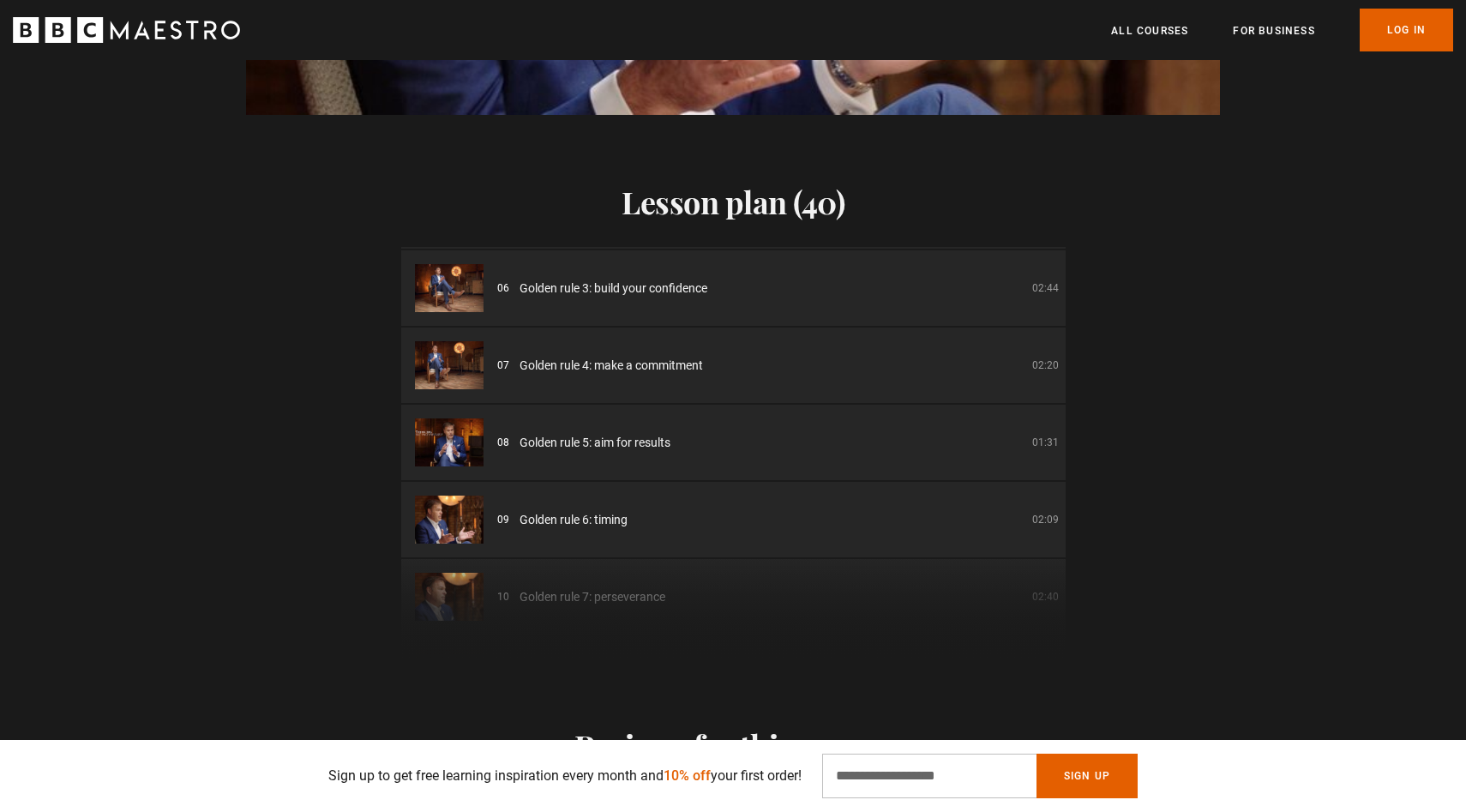
scroll to position [0, 0]
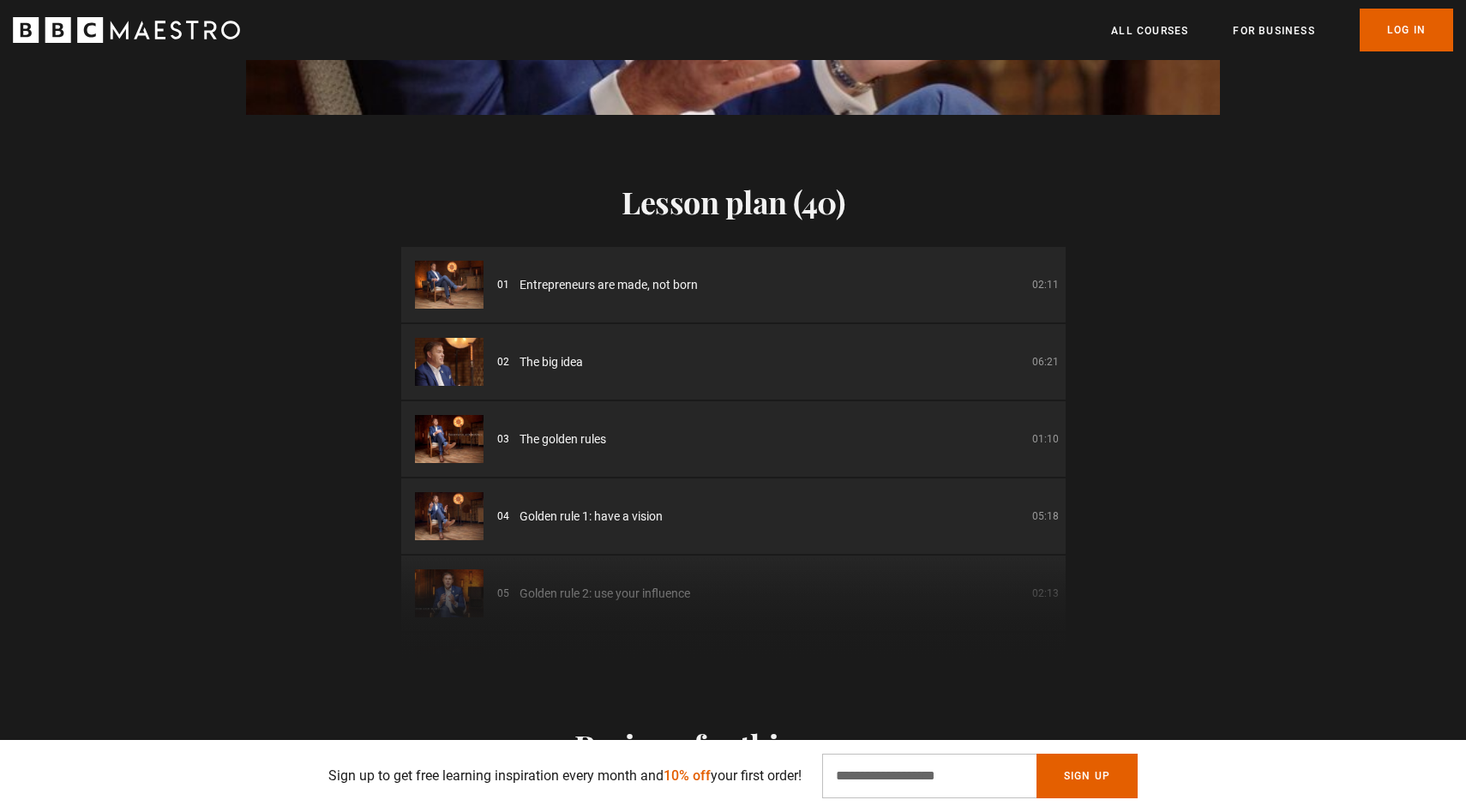
click at [577, 276] on span "Entrepreneurs are made, not born" at bounding box center [608, 285] width 179 height 18
click at [460, 260] on img at bounding box center [449, 284] width 68 height 48
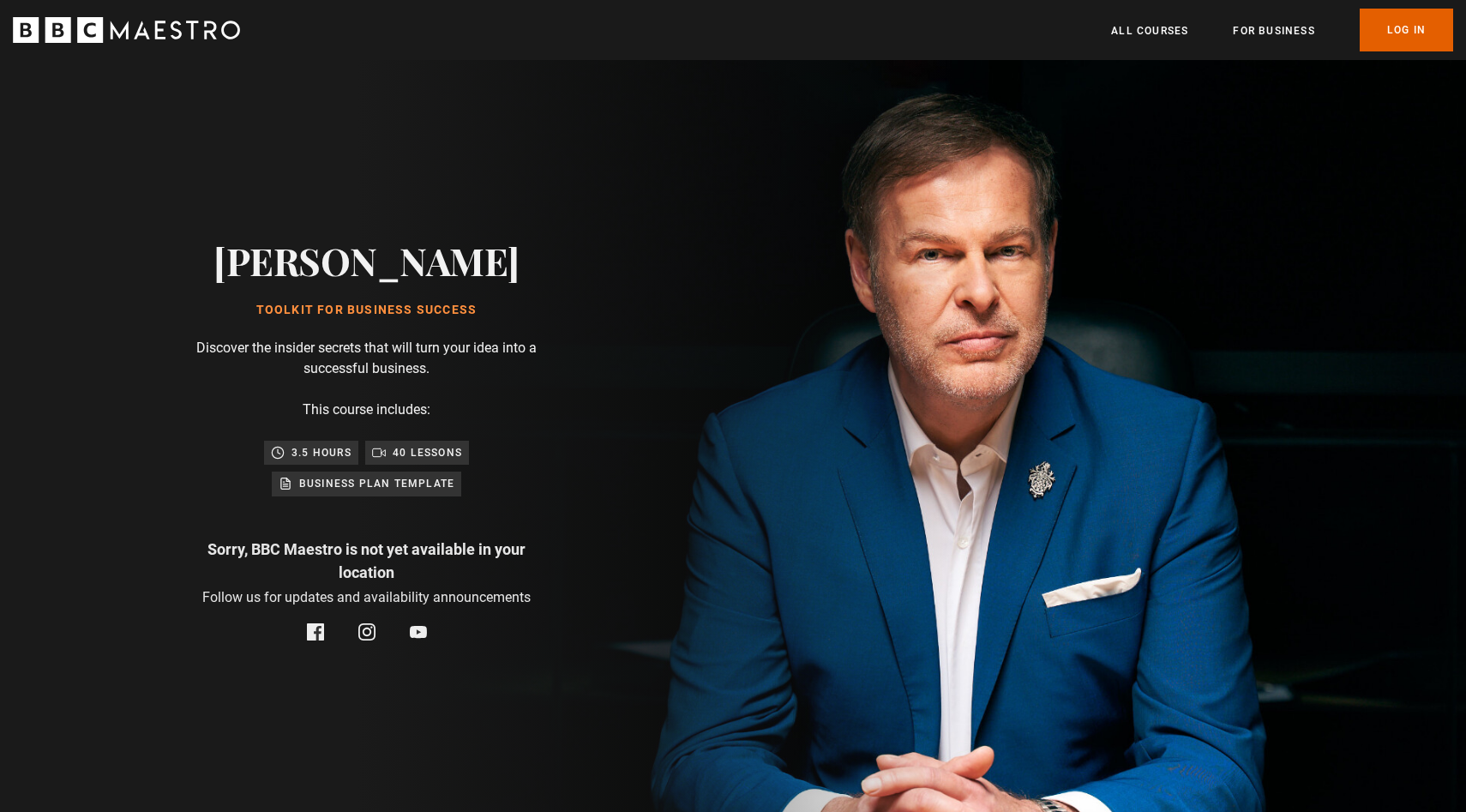
click at [330, 449] on p "3.5 hours" at bounding box center [321, 452] width 60 height 17
click at [361, 398] on div "[PERSON_NAME] Toolkit for Business Success Discover the insider secrets that wi…" at bounding box center [366, 440] width 549 height 761
click at [362, 312] on h1 "Toolkit for Business Success" at bounding box center [366, 310] width 306 height 13
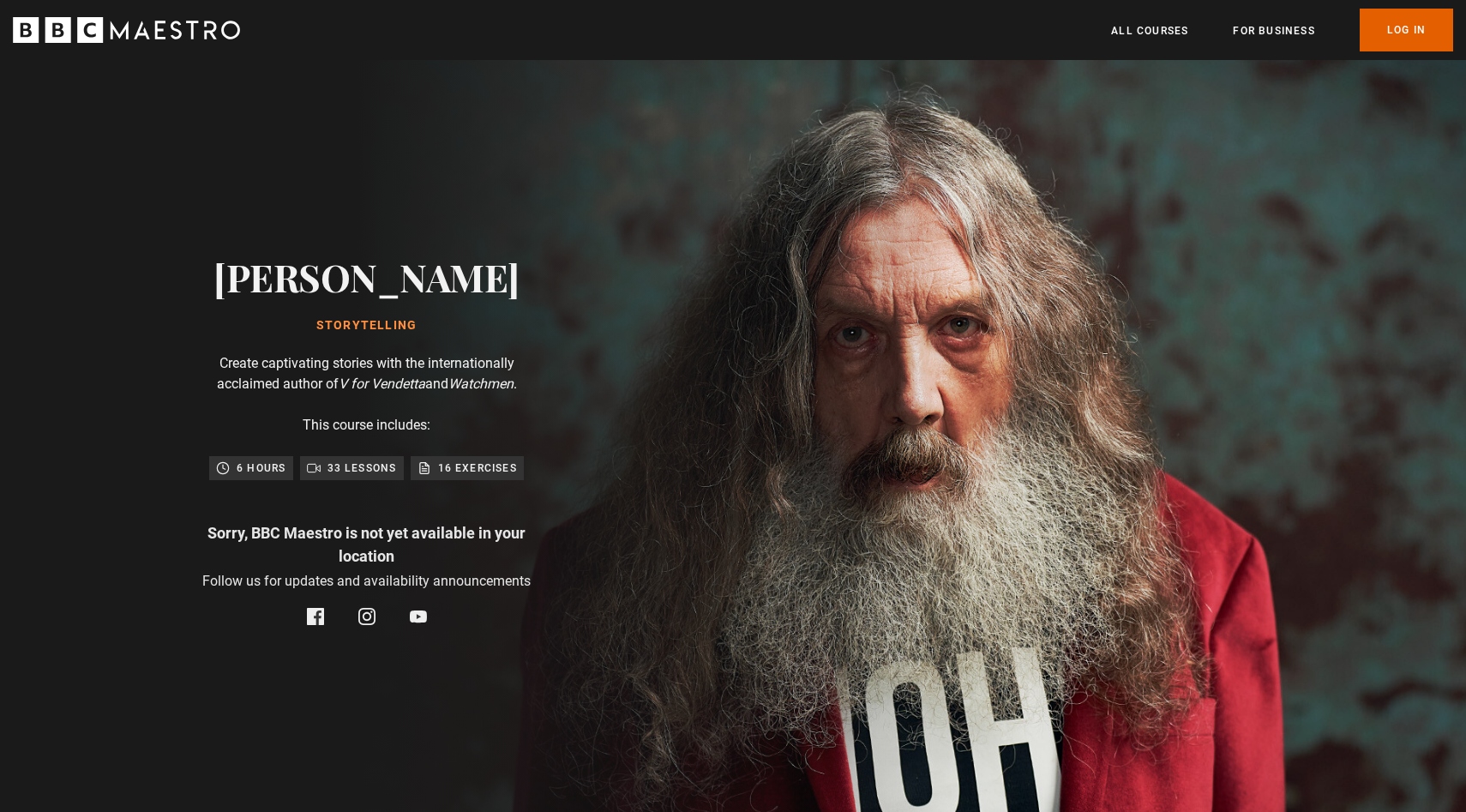
scroll to position [0, 225]
